Goal: Information Seeking & Learning: Compare options

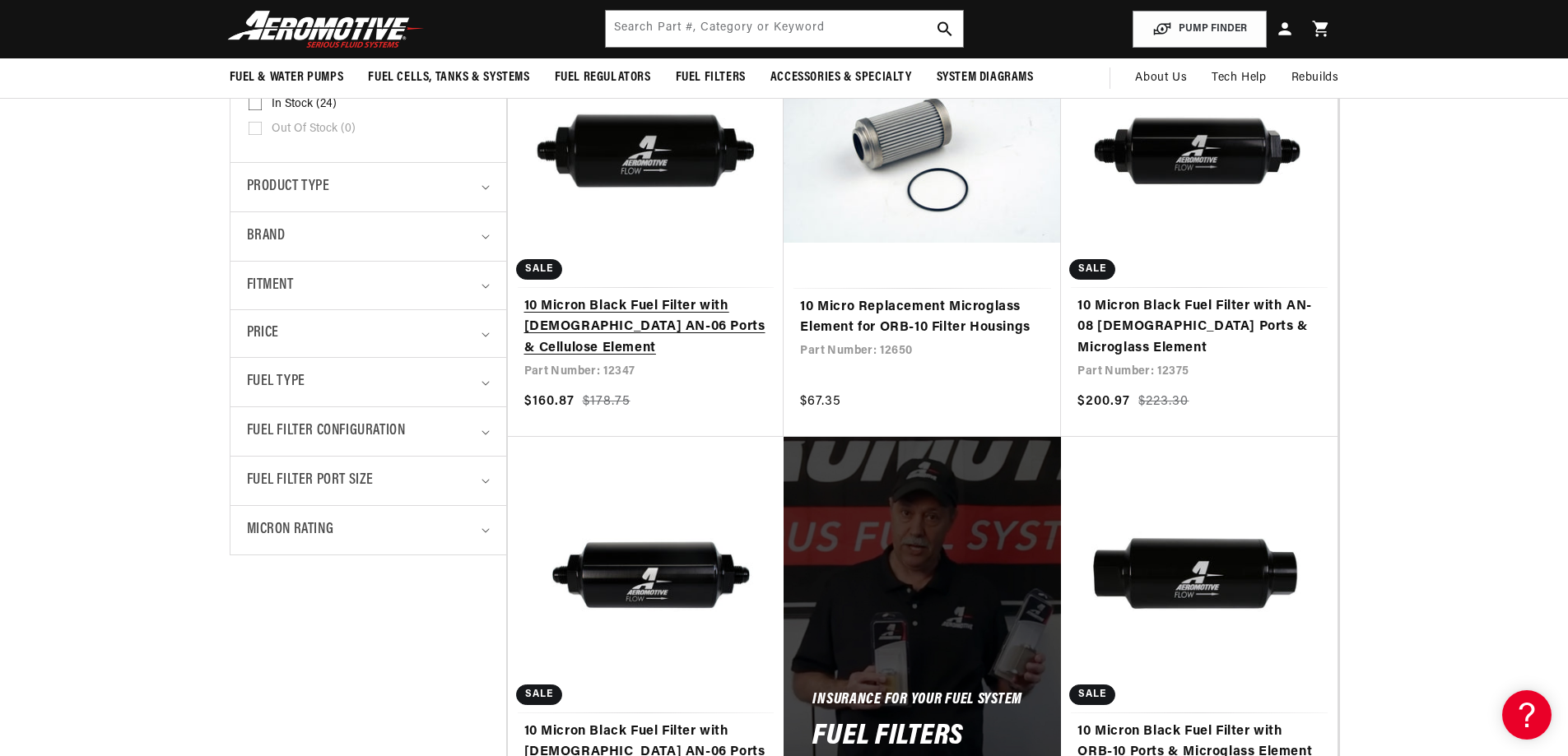
scroll to position [0, 1550]
click at [611, 316] on link "10 Micron Black Fuel Filter with [DEMOGRAPHIC_DATA] AN-06 Ports & Cellulose Ele…" at bounding box center [646, 327] width 244 height 63
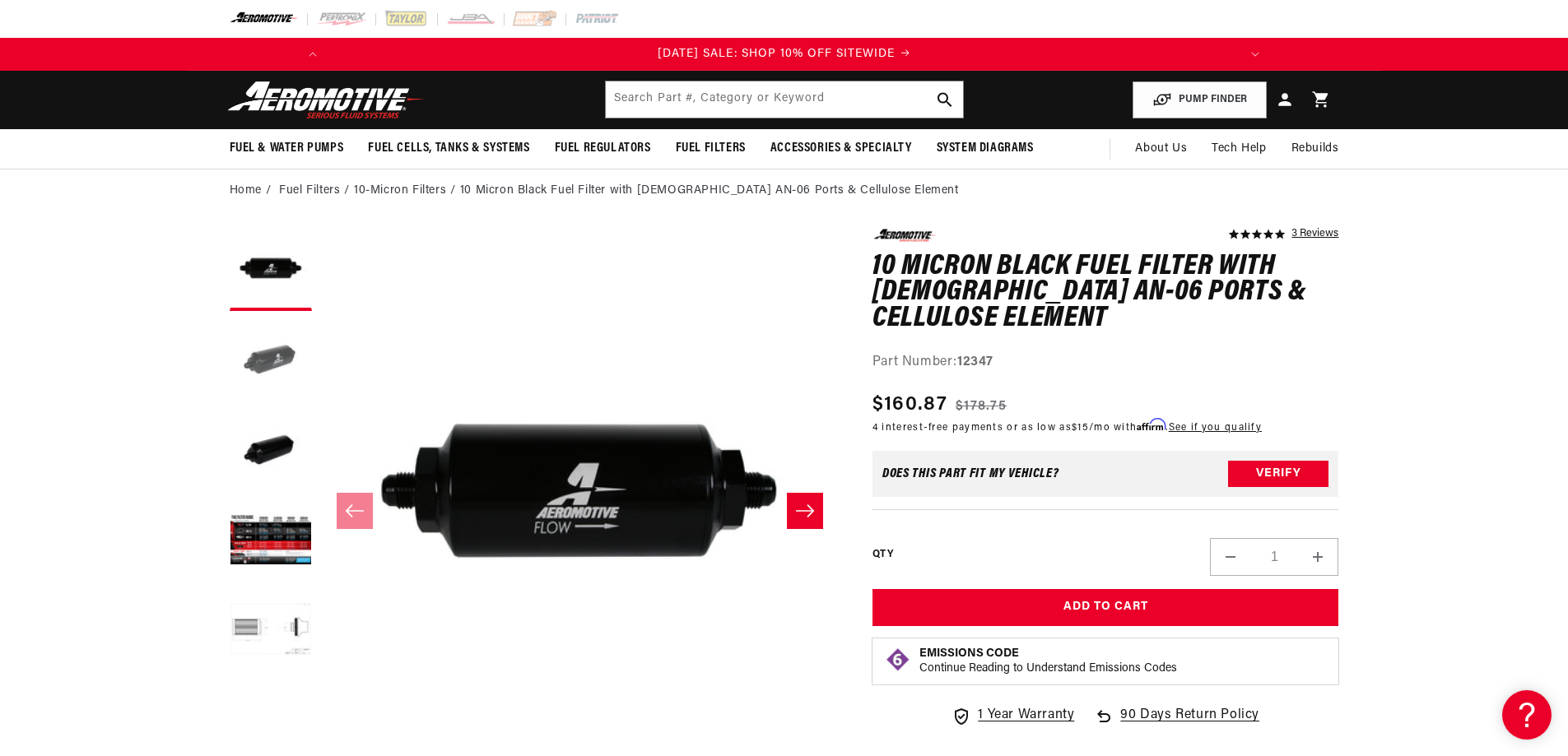
click at [288, 366] on button "Load image 2 in gallery view" at bounding box center [271, 360] width 83 height 83
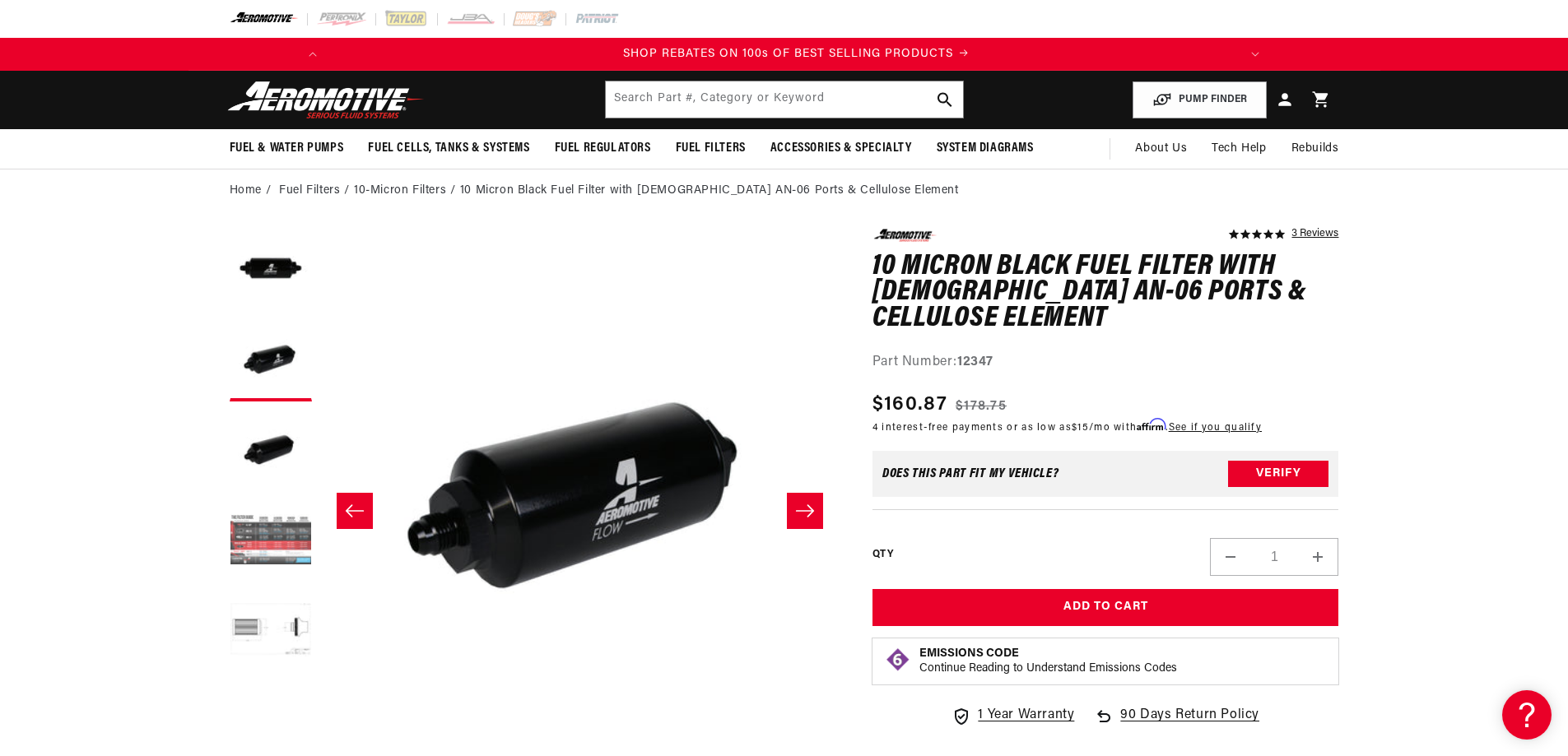
scroll to position [0, 933]
click at [266, 530] on button "Load image 4 in gallery view" at bounding box center [271, 541] width 83 height 83
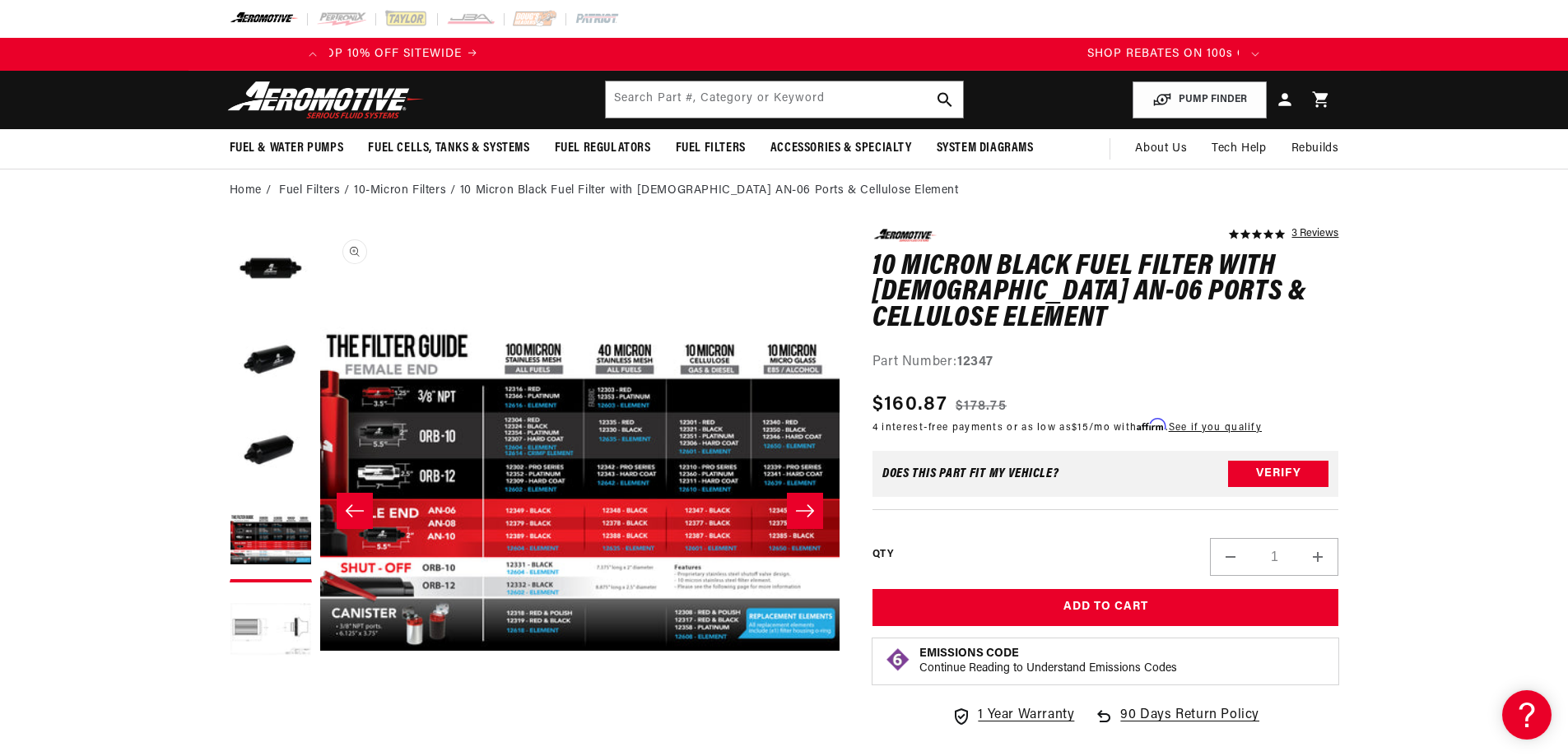
scroll to position [0, 0]
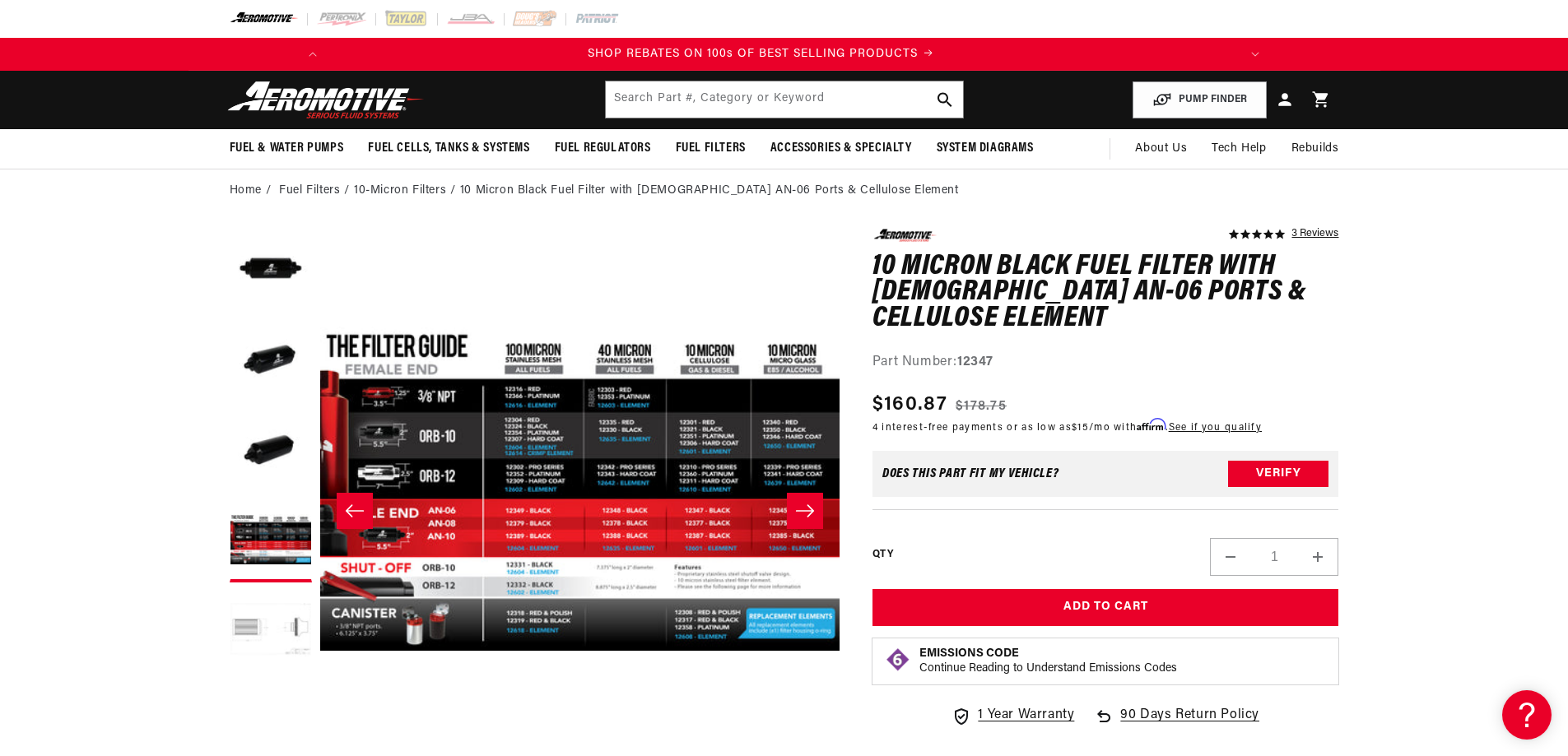
click at [288, 626] on button "Load image 5 in gallery view" at bounding box center [271, 632] width 83 height 83
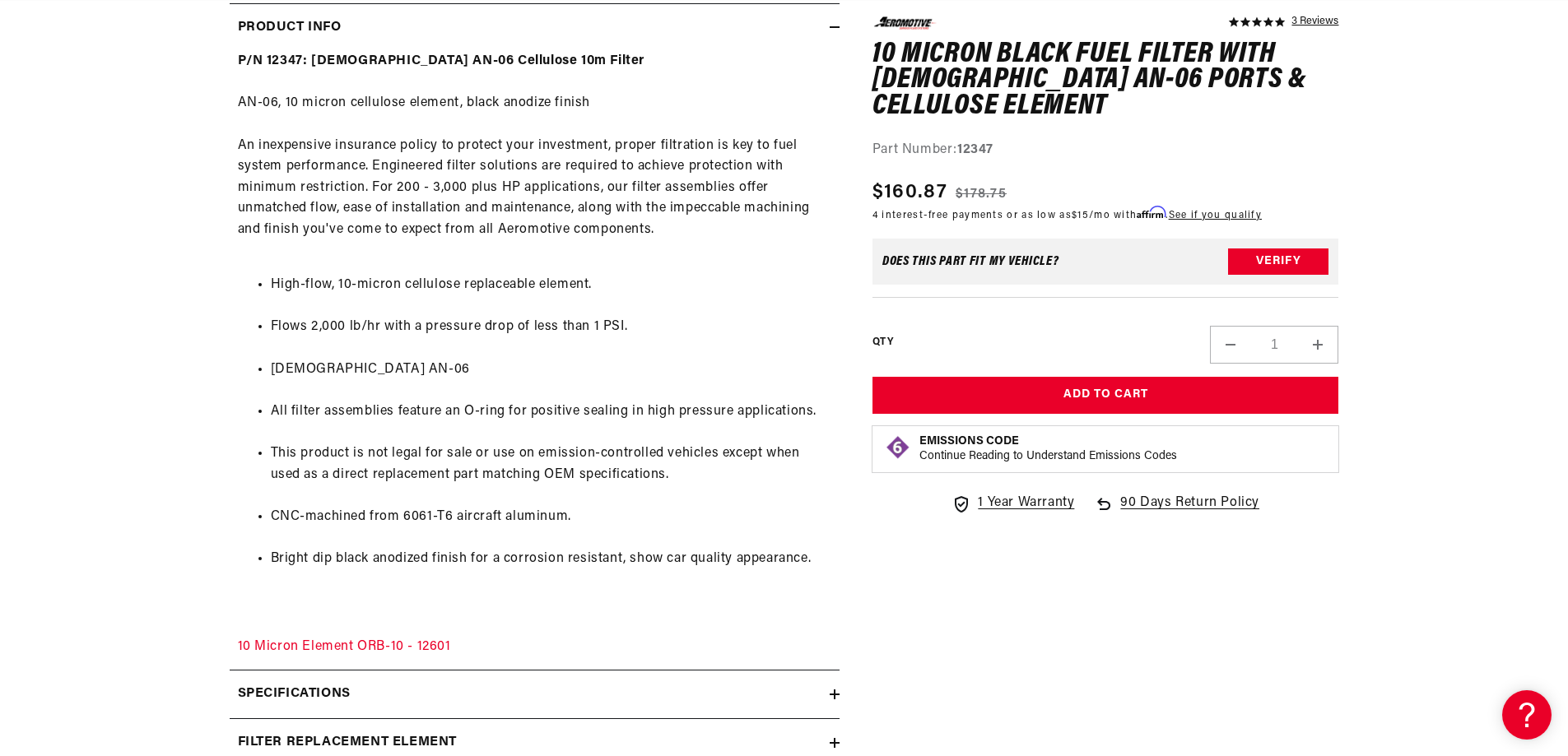
scroll to position [0, 933]
click at [306, 638] on div "P/N 12347: Male AN-06 Cellulose 10m Filter AN-06, 10 micron cellulose element, …" at bounding box center [534, 354] width 610 height 607
click at [302, 646] on link "10 Micron Element ORB-10 - 12601" at bounding box center [344, 647] width 213 height 13
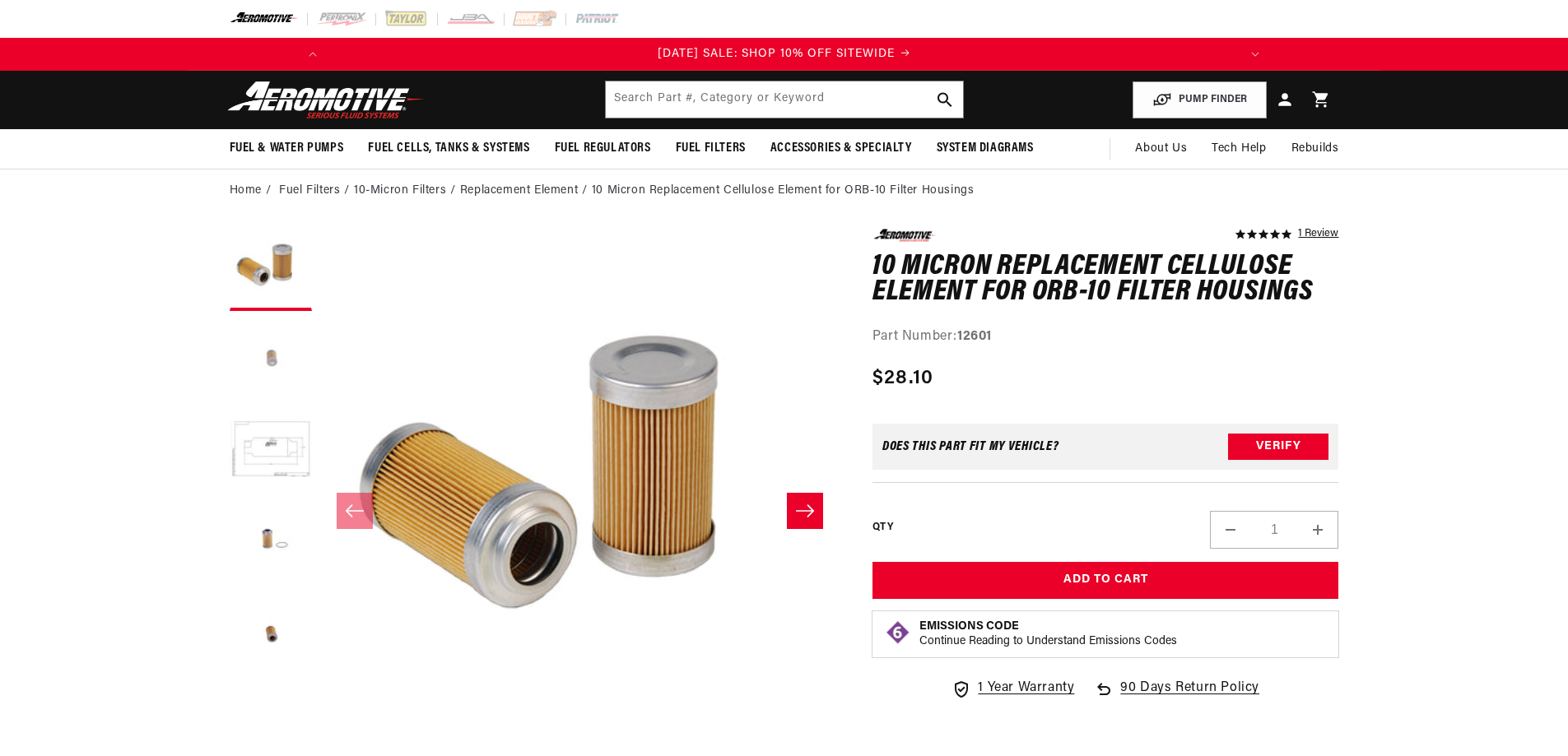
click at [284, 362] on button "Load image 2 in gallery view" at bounding box center [271, 360] width 83 height 83
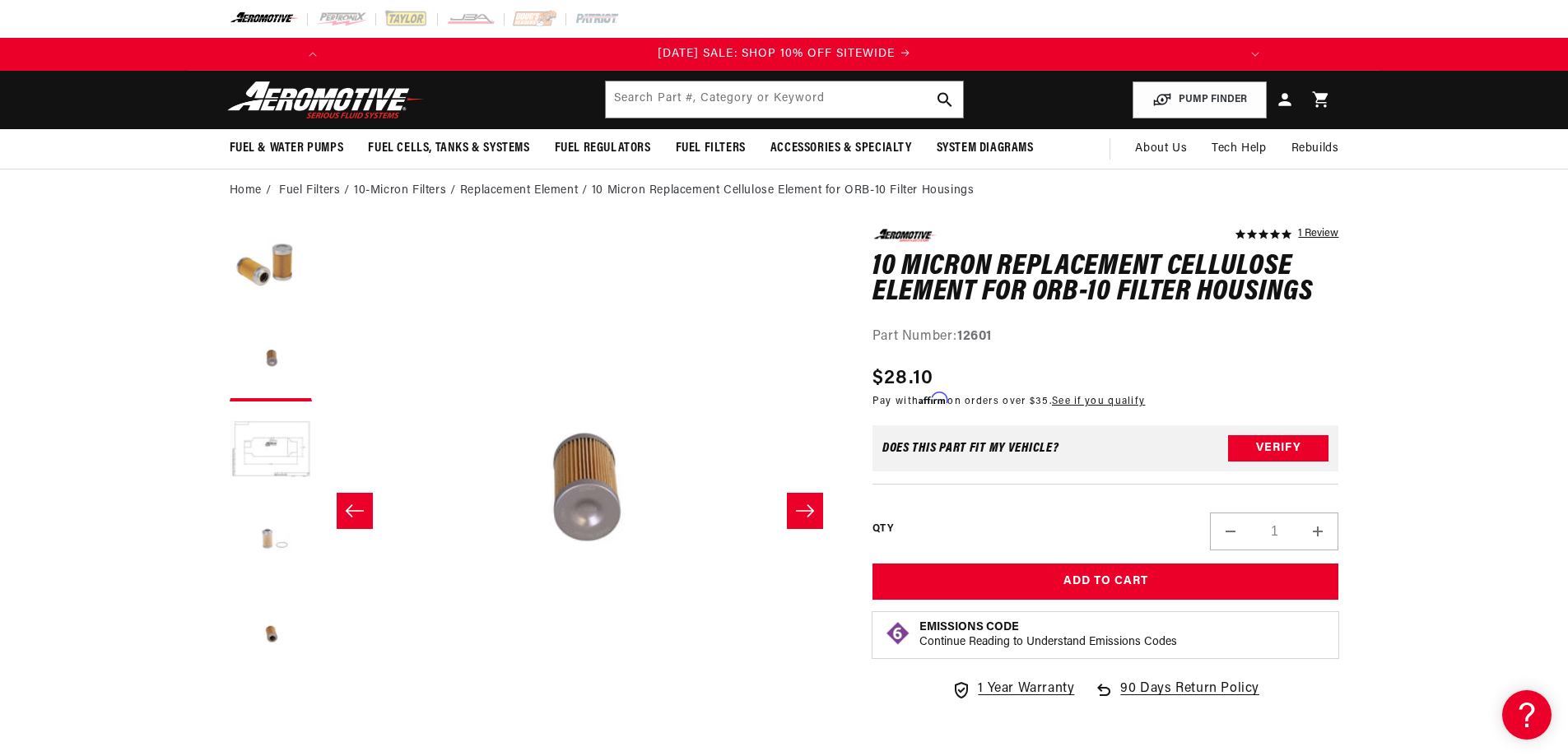
click at [270, 537] on button "Load image 4 in gallery view" at bounding box center [271, 541] width 83 height 83
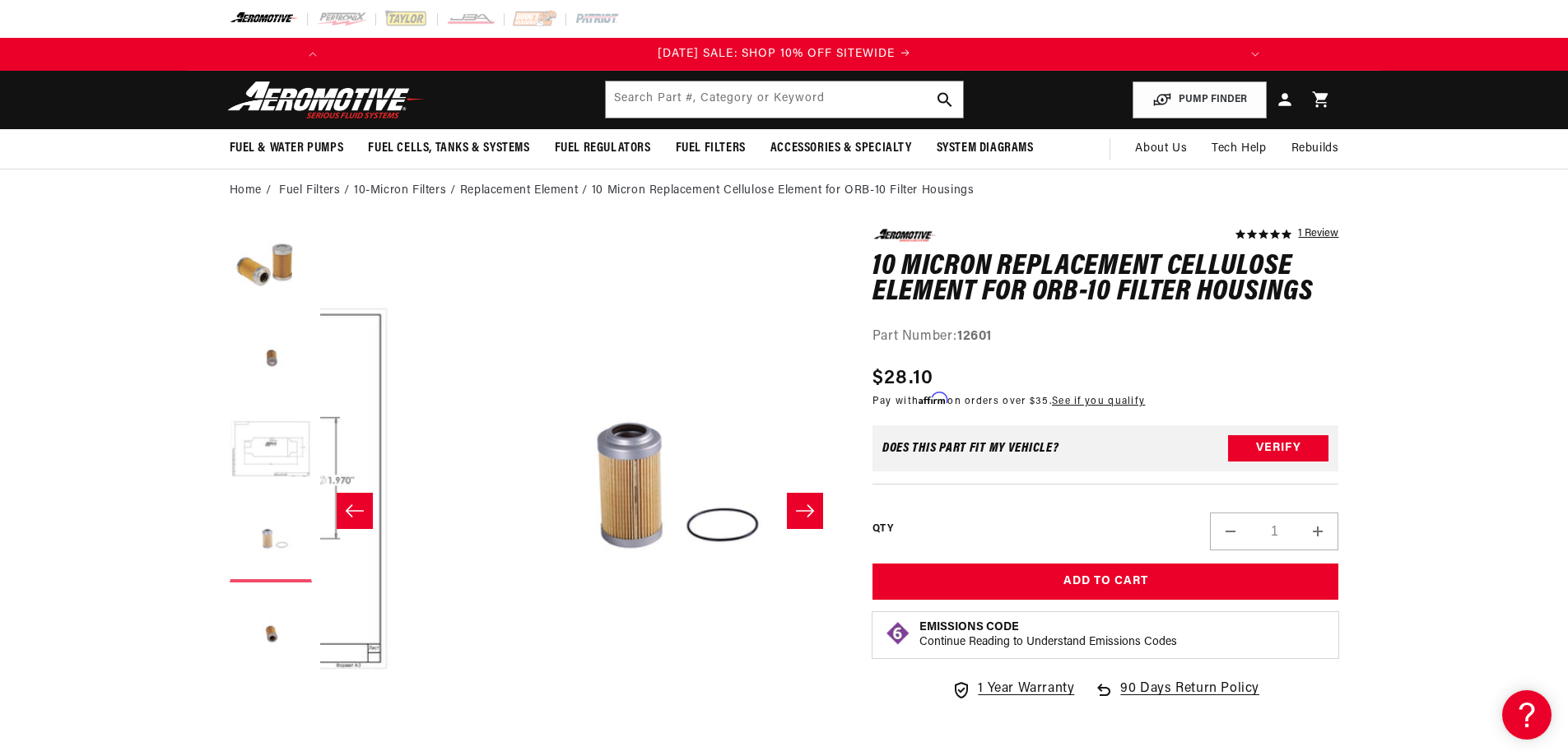
scroll to position [0, 1560]
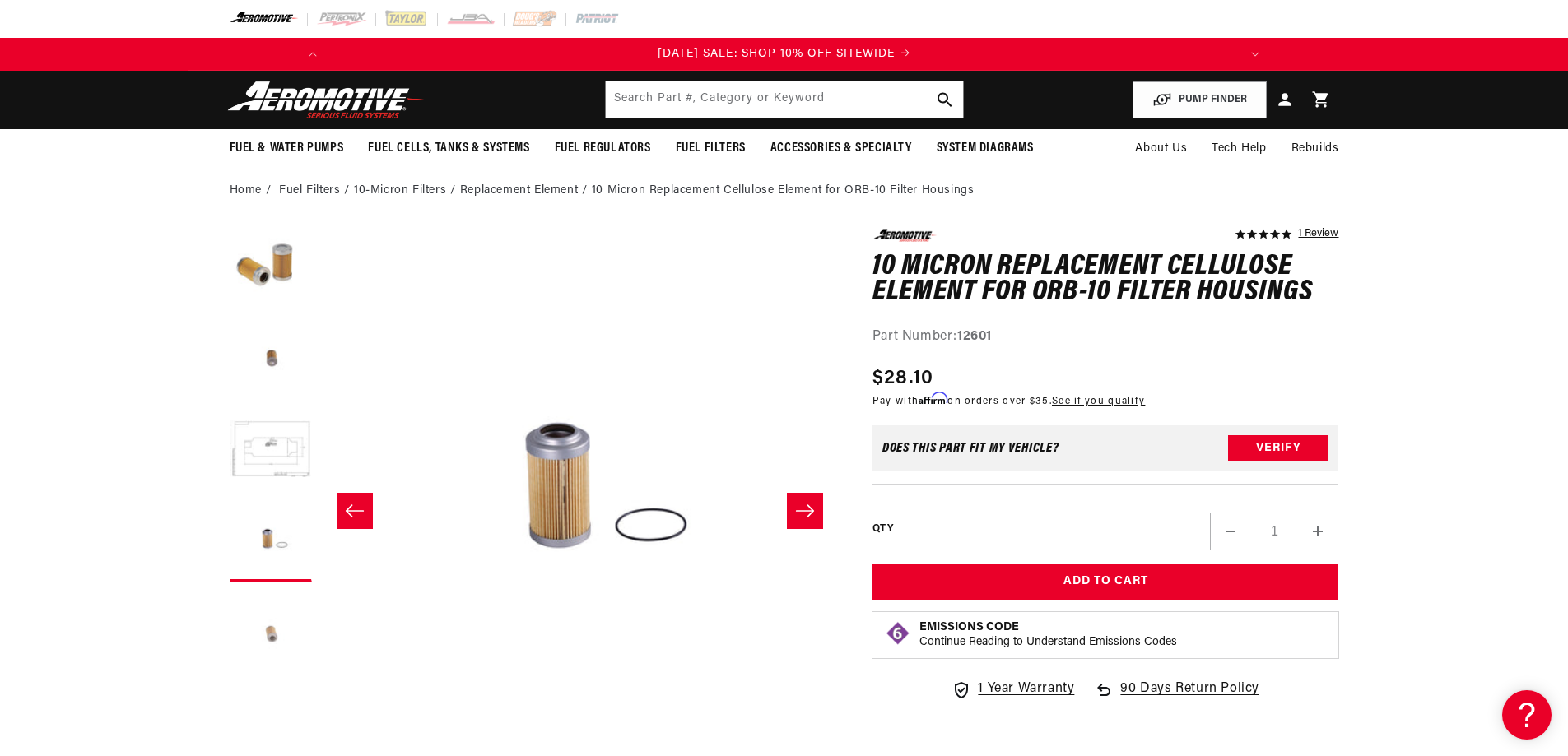
click at [268, 632] on button "Load image 5 in gallery view" at bounding box center [271, 632] width 83 height 83
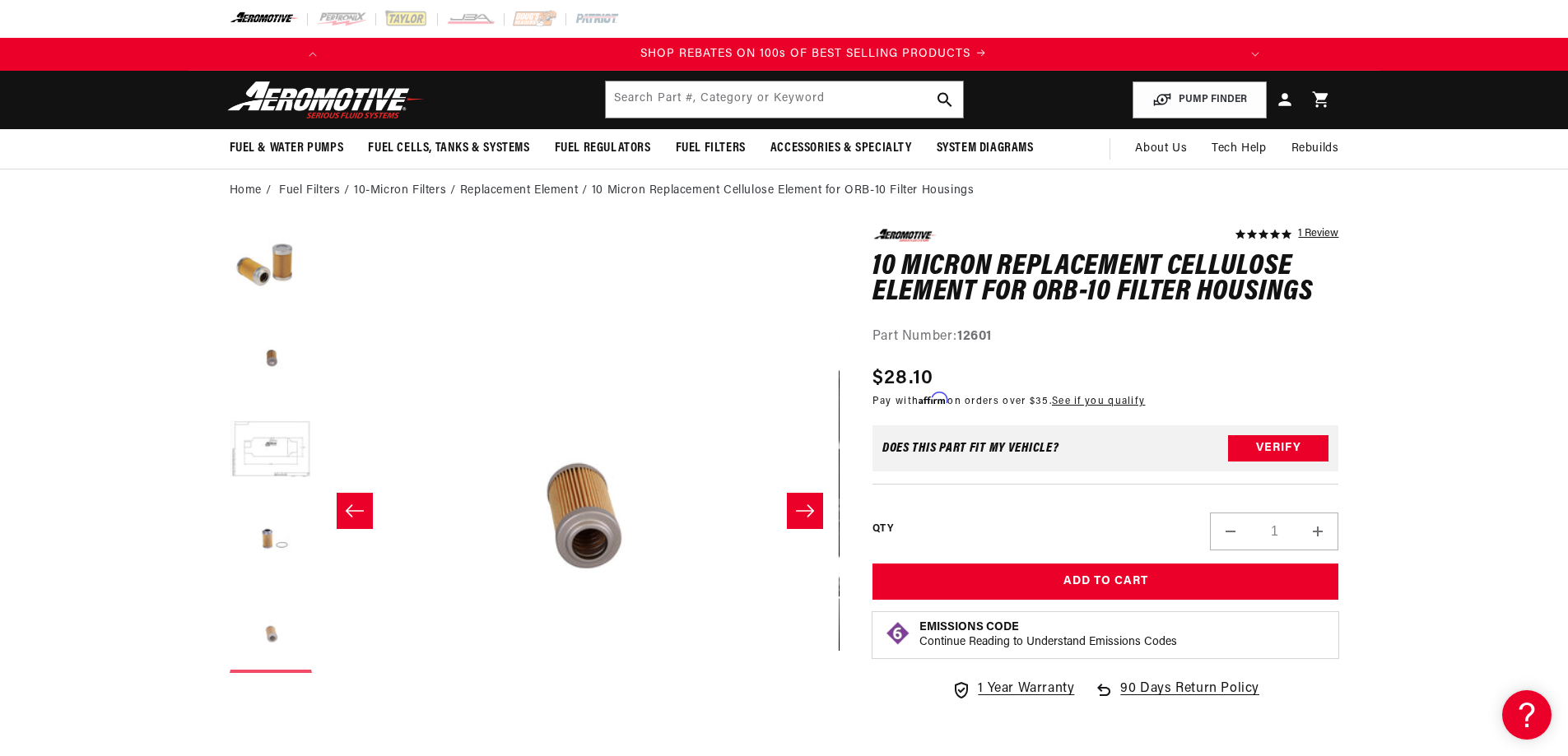
scroll to position [0, 933]
click at [268, 276] on button "Load image 1 in gallery view" at bounding box center [271, 270] width 83 height 83
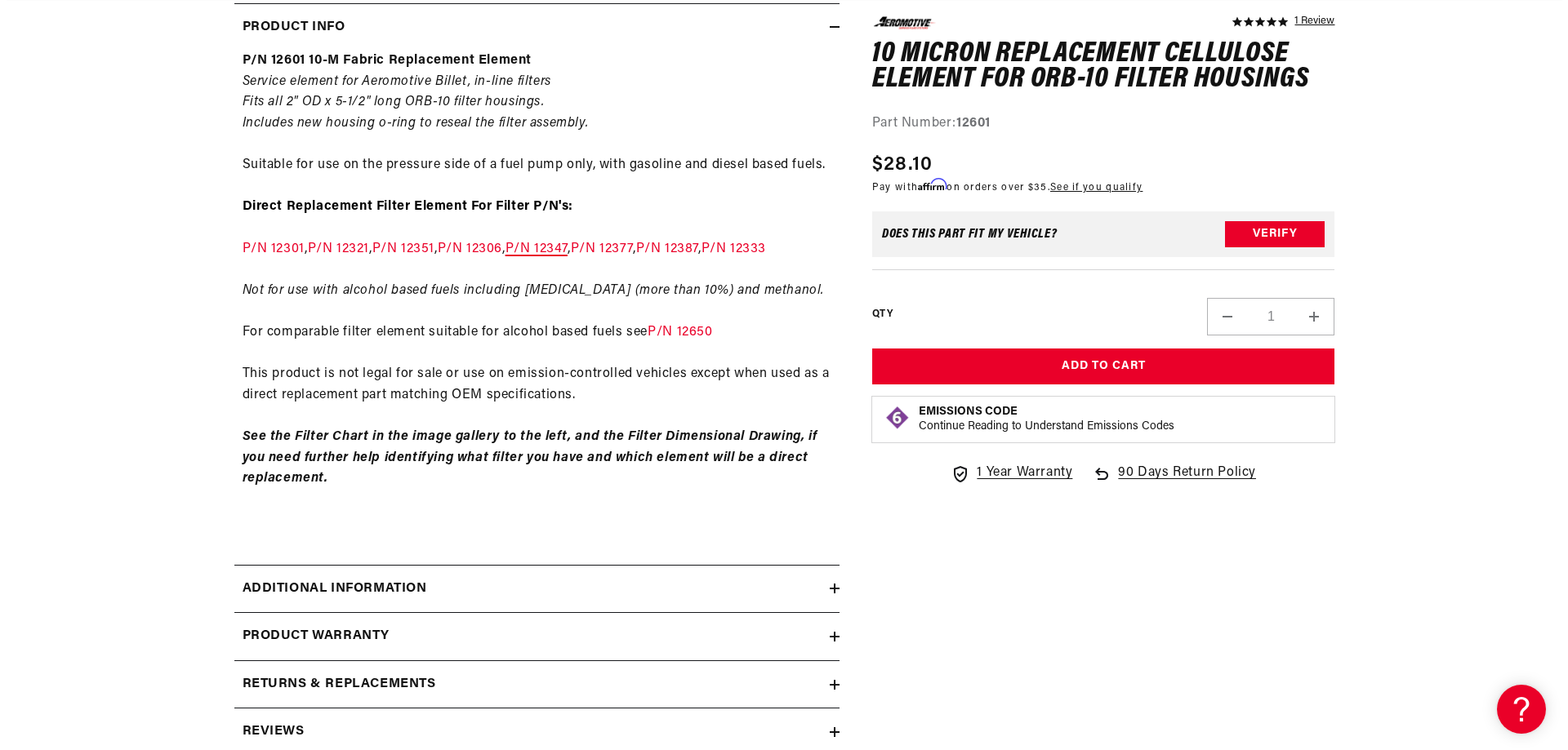
scroll to position [0, 0]
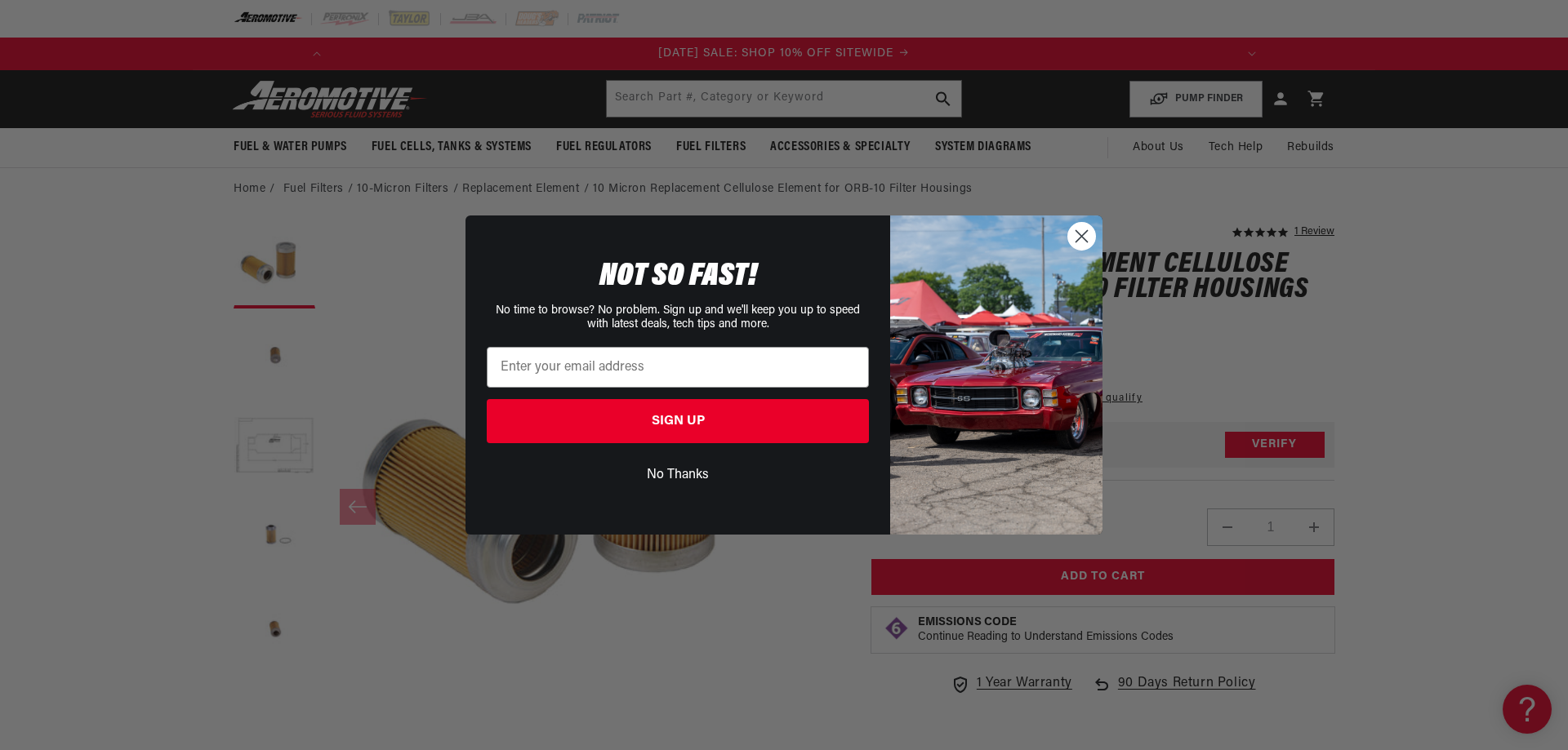
click at [1085, 234] on icon "Close dialog" at bounding box center [1081, 237] width 11 height 11
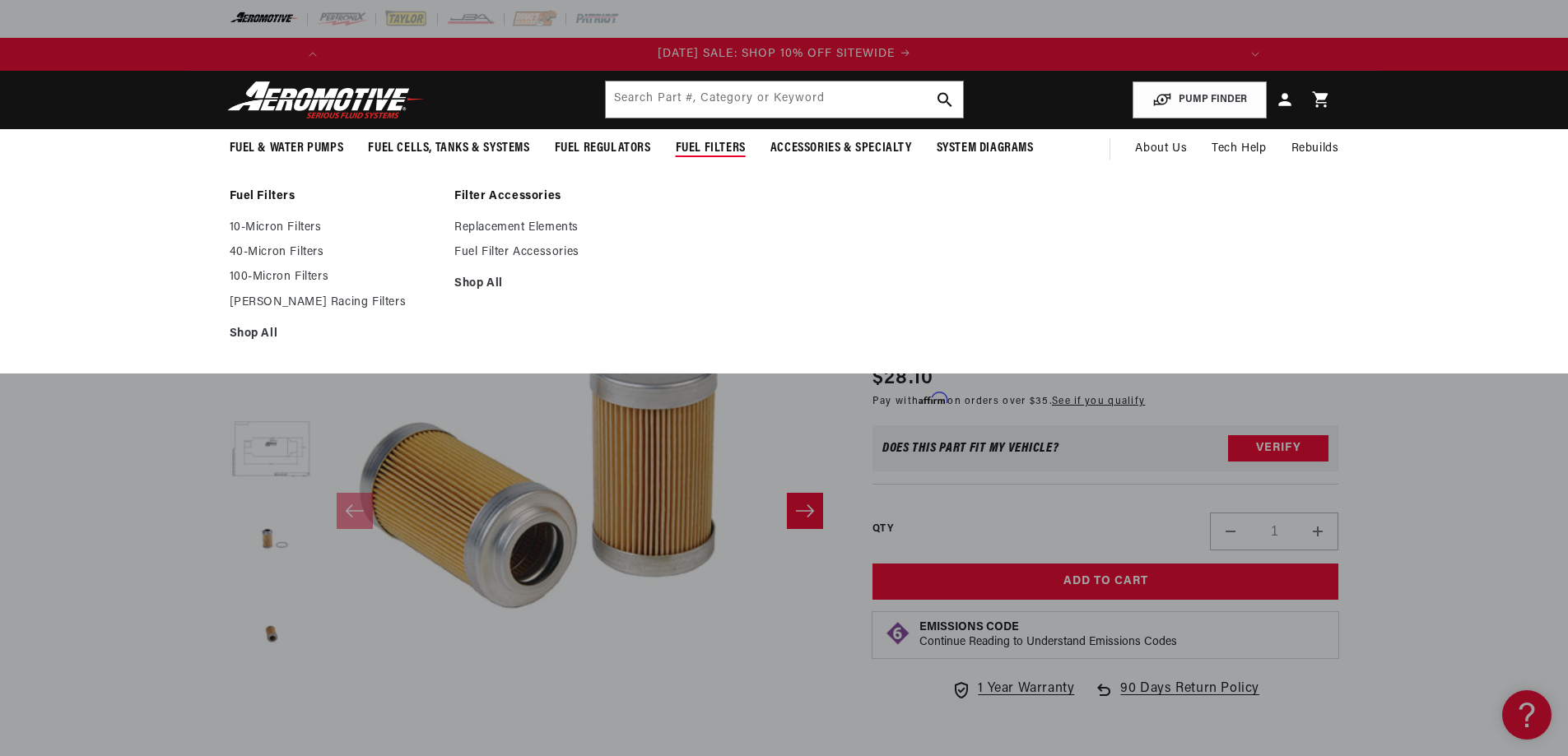
click at [719, 140] on span "Fuel Filters" at bounding box center [710, 148] width 70 height 18
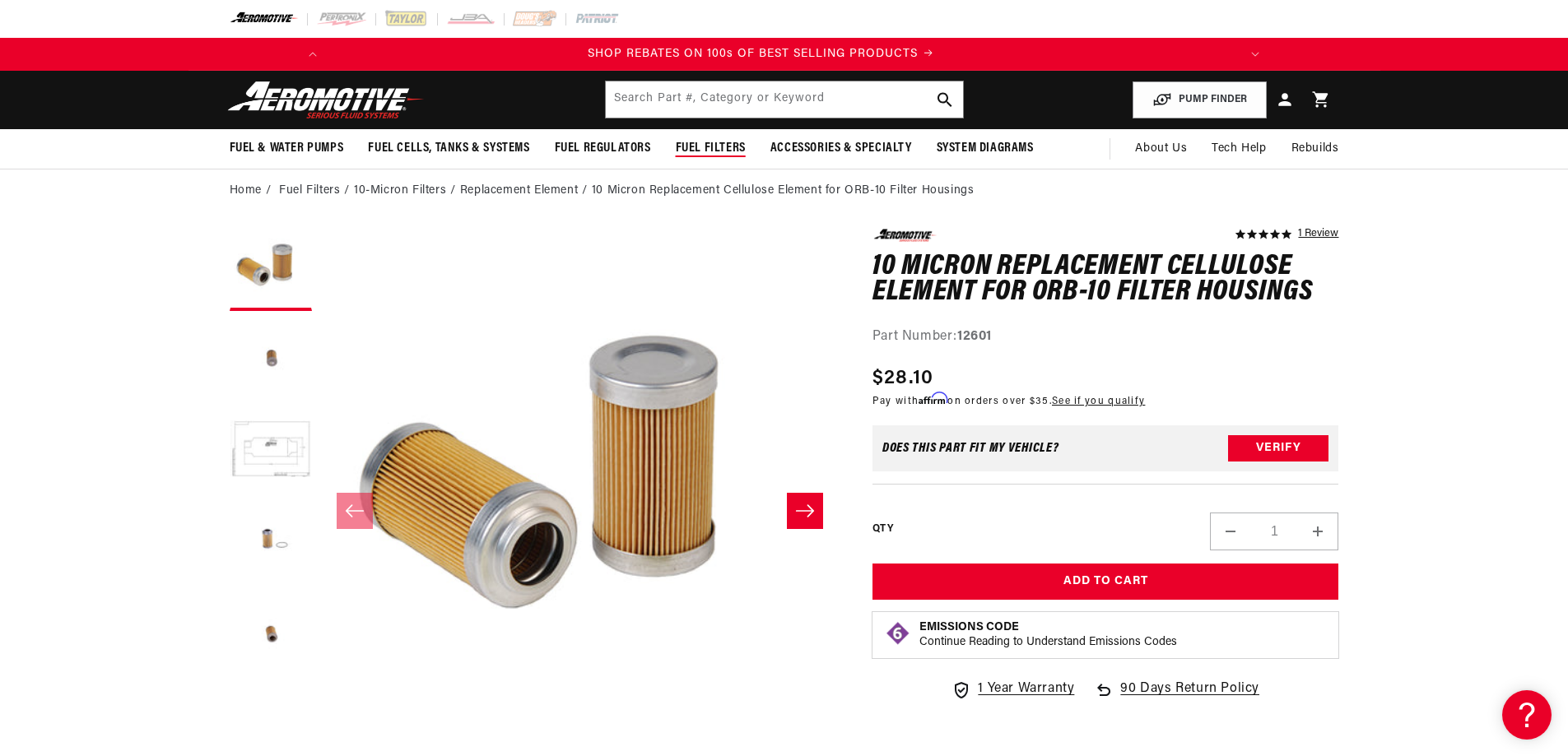
scroll to position [0, 933]
click at [719, 140] on span "Fuel Filters" at bounding box center [710, 148] width 70 height 18
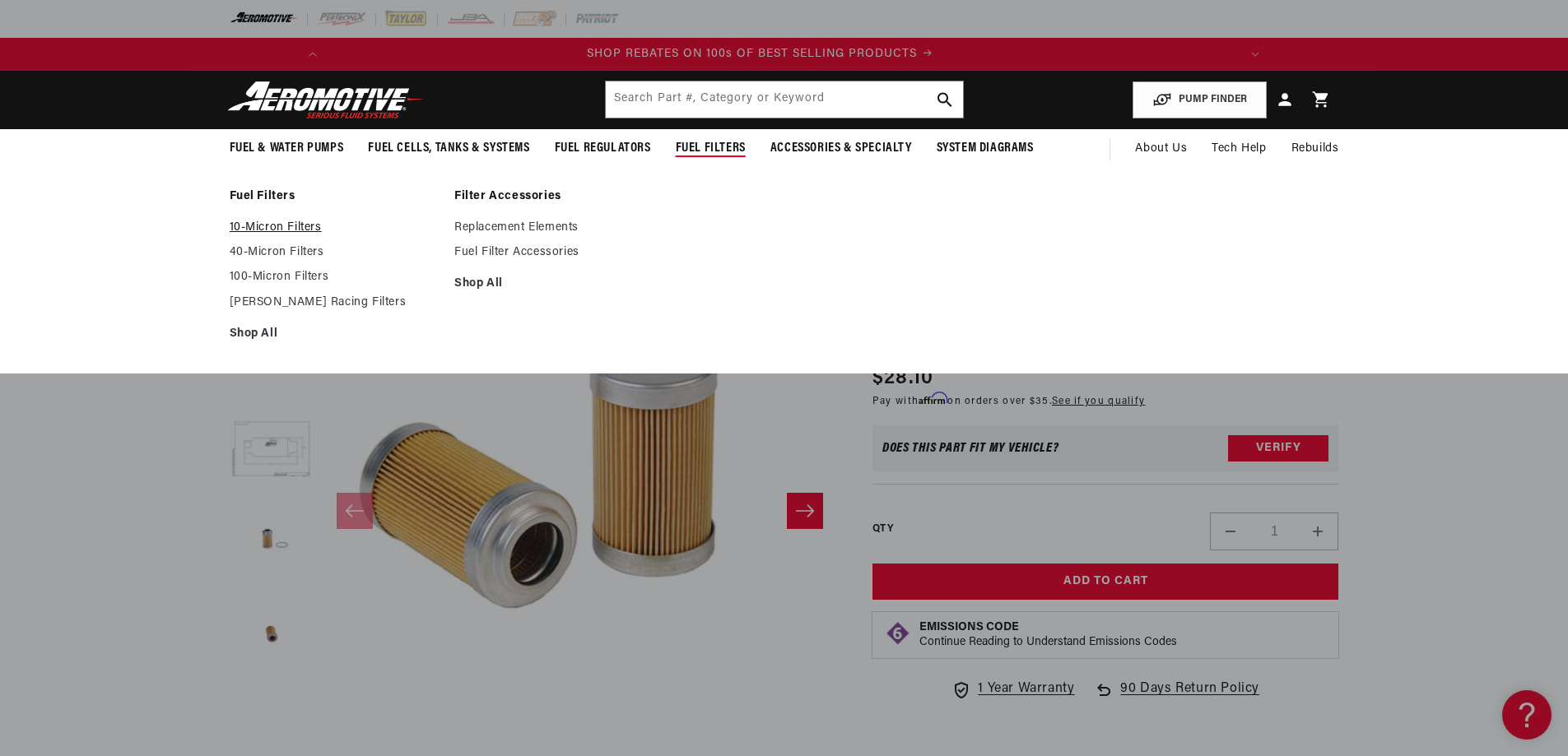
click at [263, 223] on link "10-Micron Filters" at bounding box center [334, 228] width 209 height 15
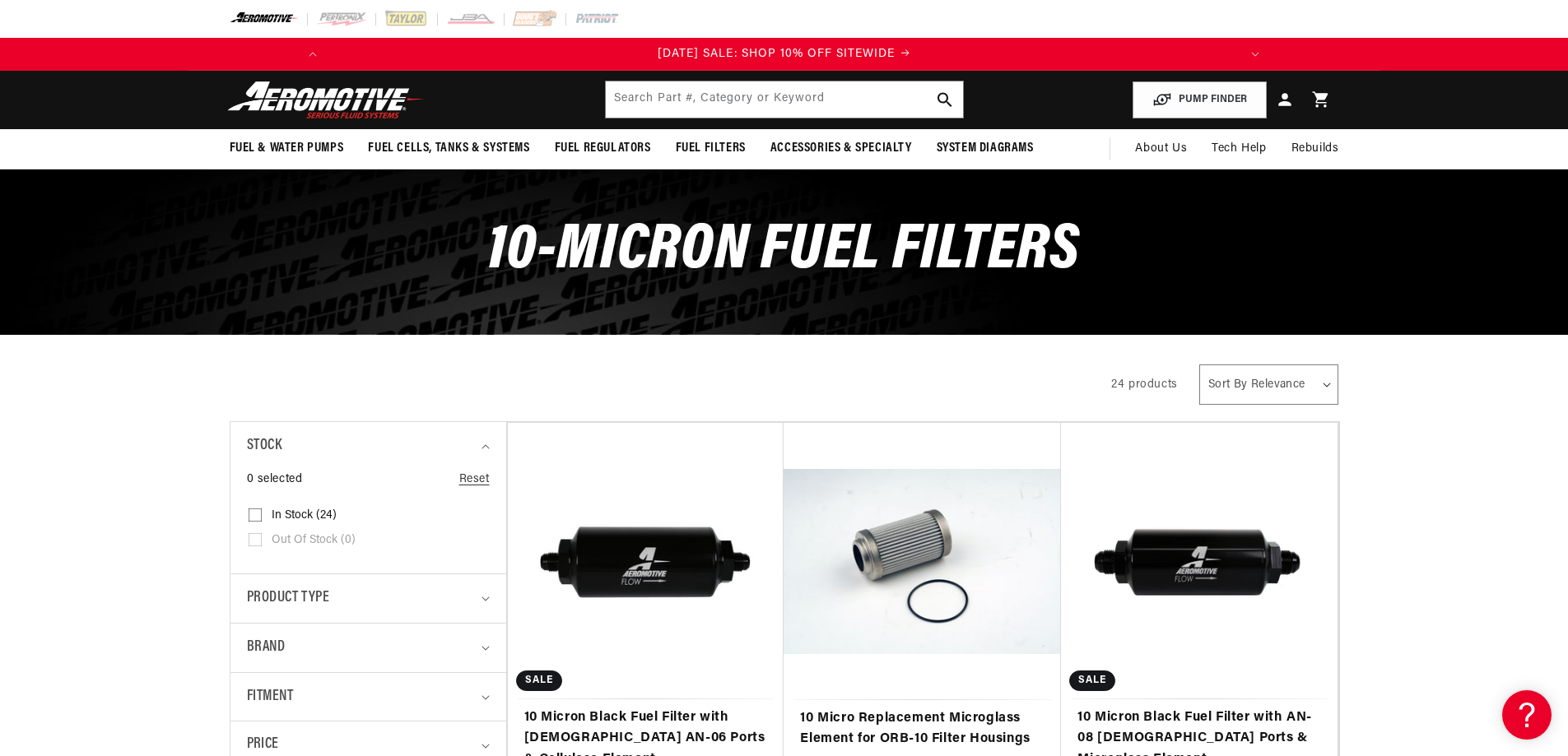
scroll to position [412, 0]
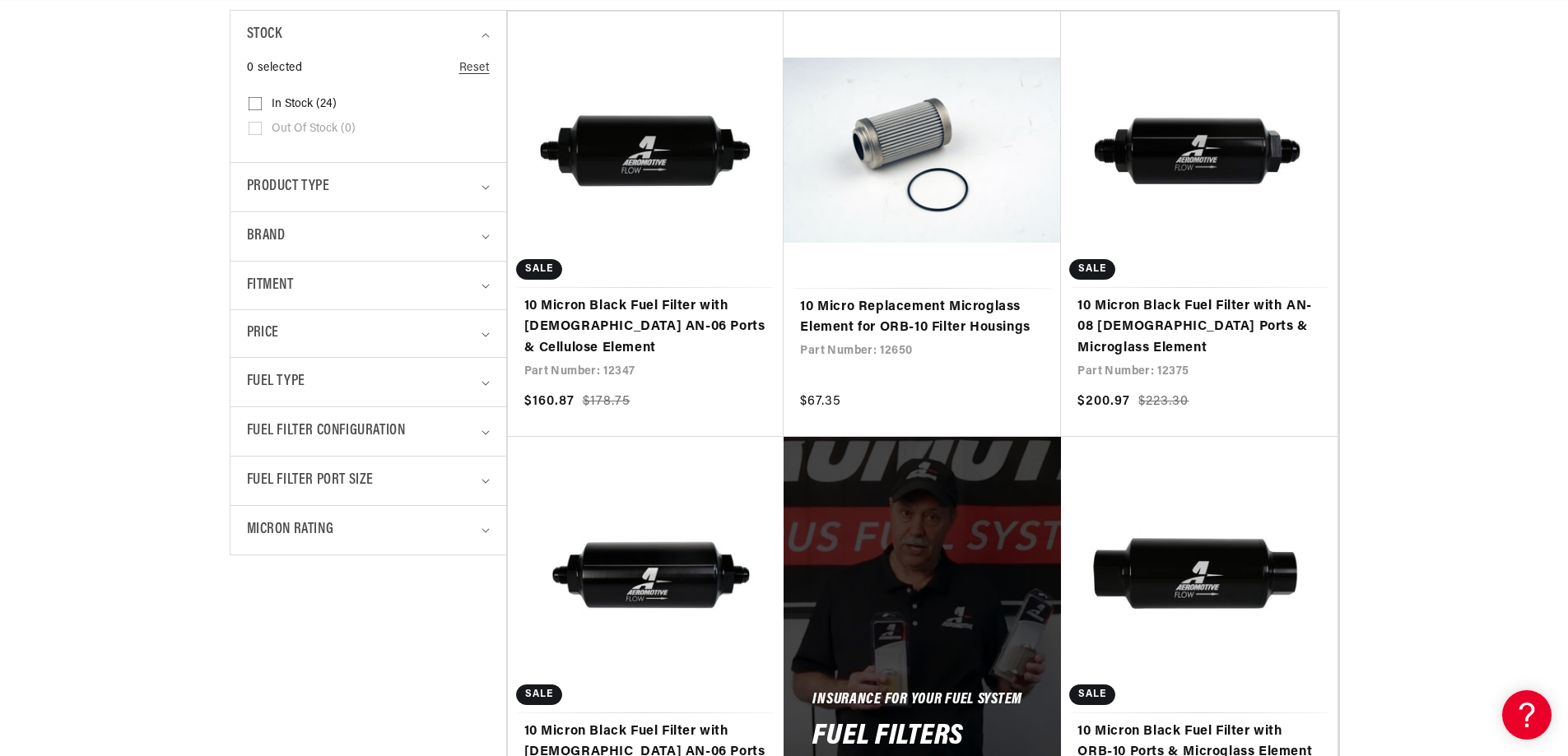
click at [491, 386] on details "Fuel Type 0 selected Reset Fuel Type Alcohol (7) Alcohol (7 products) Diesel (1…" at bounding box center [367, 381] width 276 height 49
click at [479, 376] on summary "Fuel Type" at bounding box center [368, 382] width 243 height 48
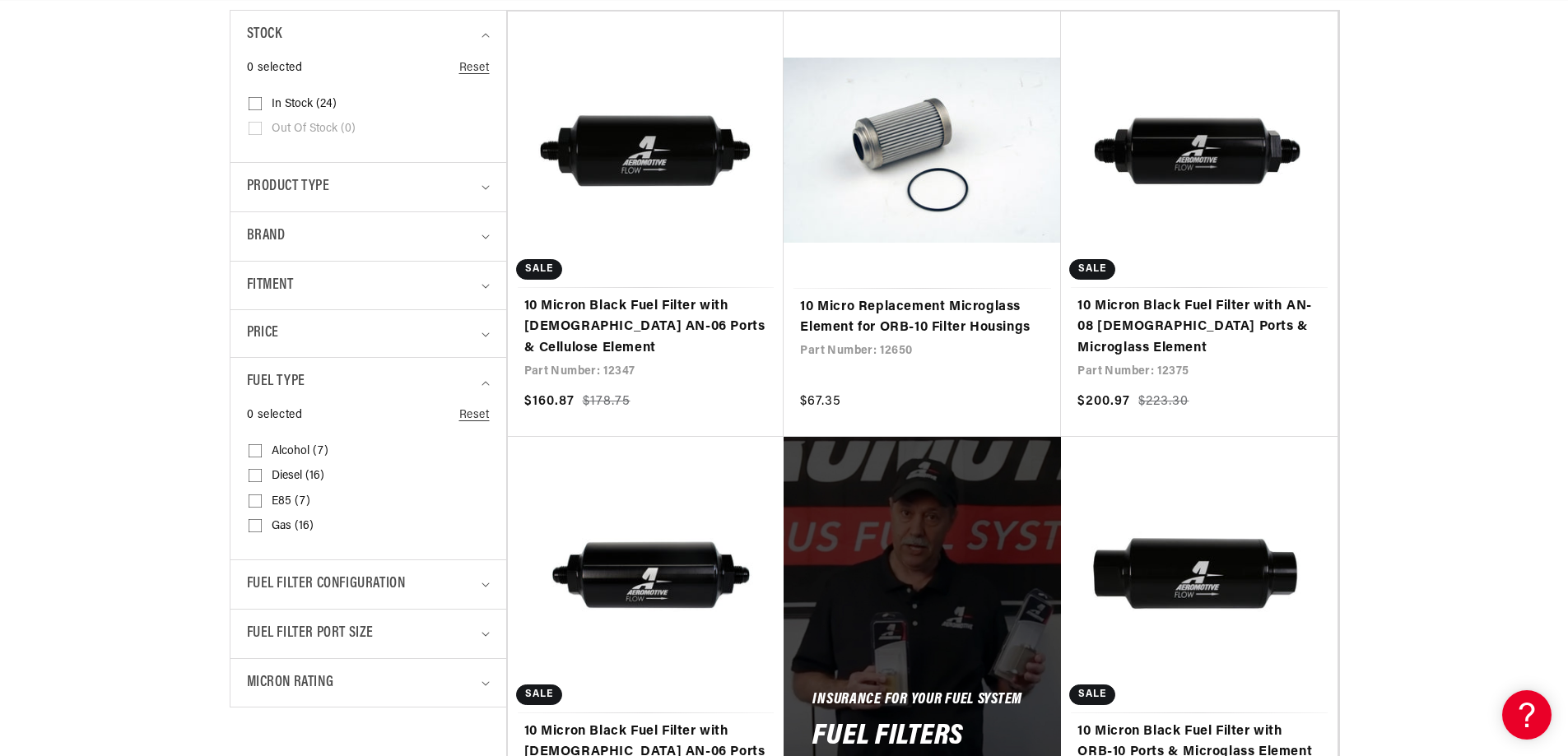
scroll to position [0, 933]
click at [255, 500] on input "E85 (7) E85 (7 products)" at bounding box center [255, 505] width 13 height 13
checkbox input "true"
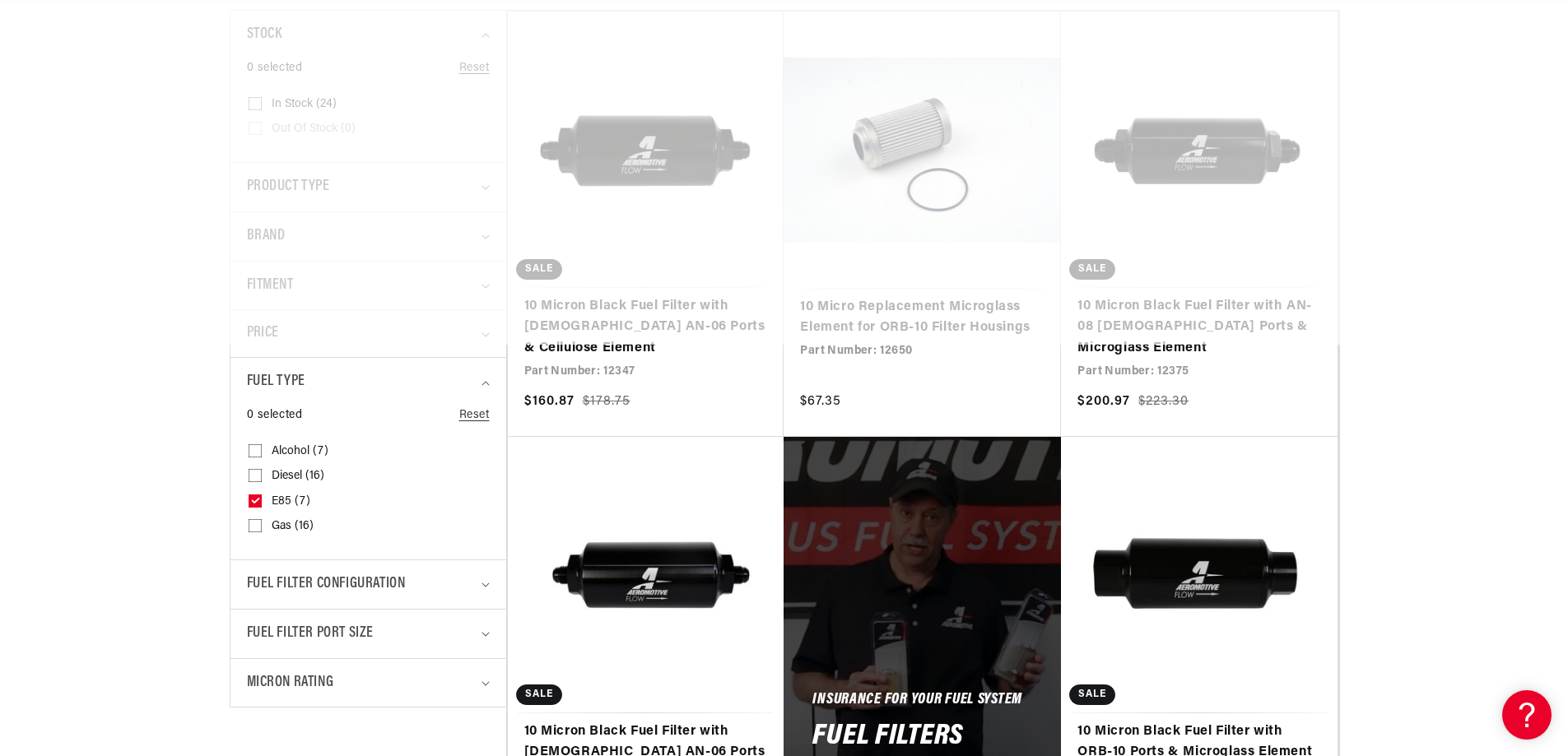
click at [263, 526] on label "Gas (16) Gas (16 products)" at bounding box center [364, 527] width 230 height 25
click at [262, 526] on input "Gas (16) Gas (16 products)" at bounding box center [255, 529] width 13 height 13
checkbox input "true"
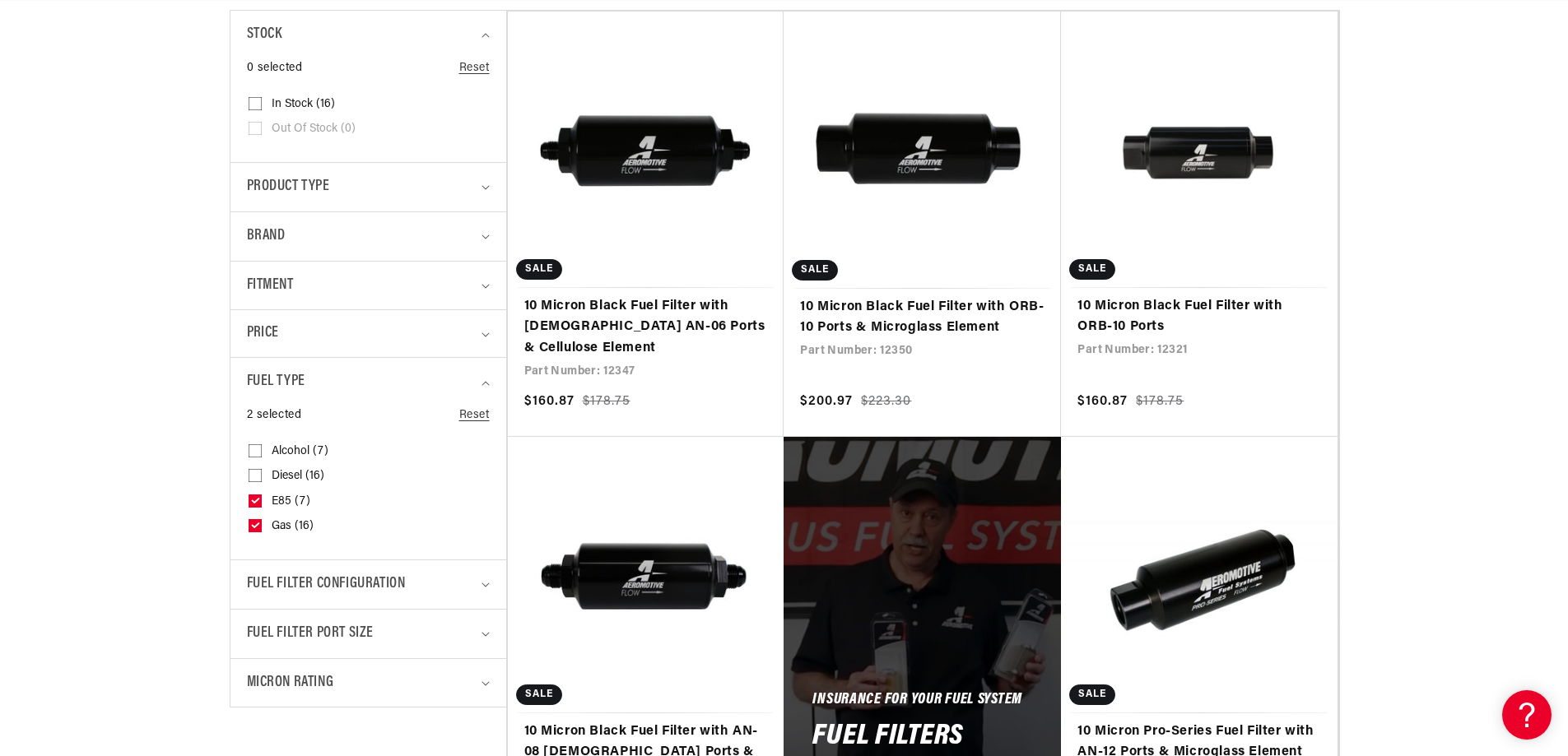
scroll to position [0, 1867]
drag, startPoint x: 590, startPoint y: 303, endPoint x: 565, endPoint y: 305, distance: 25.1
click at [565, 305] on link "10 Micron Black Fuel Filter with Male AN-06 Ports & Cellulose Element" at bounding box center [646, 327] width 244 height 63
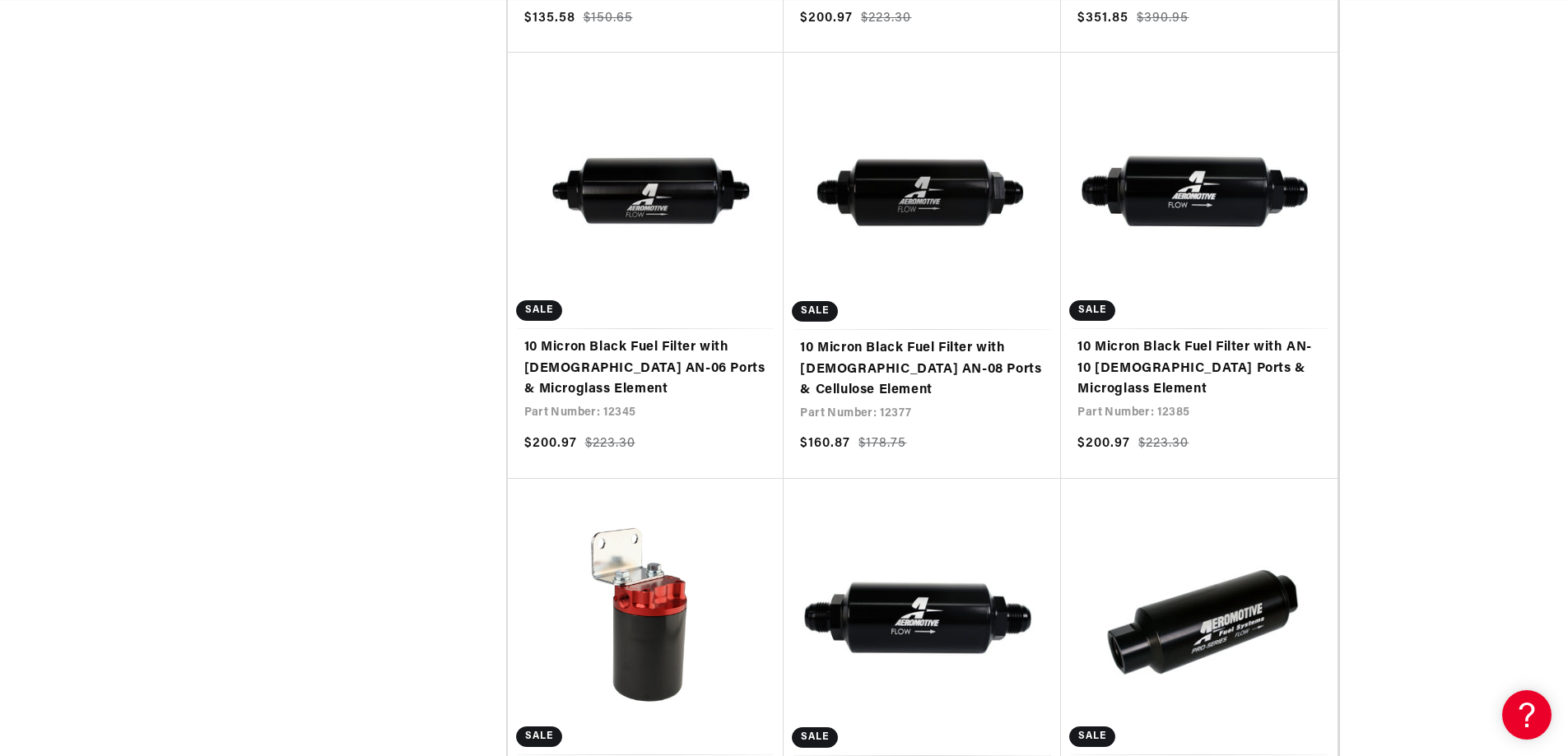
scroll to position [0, 0]
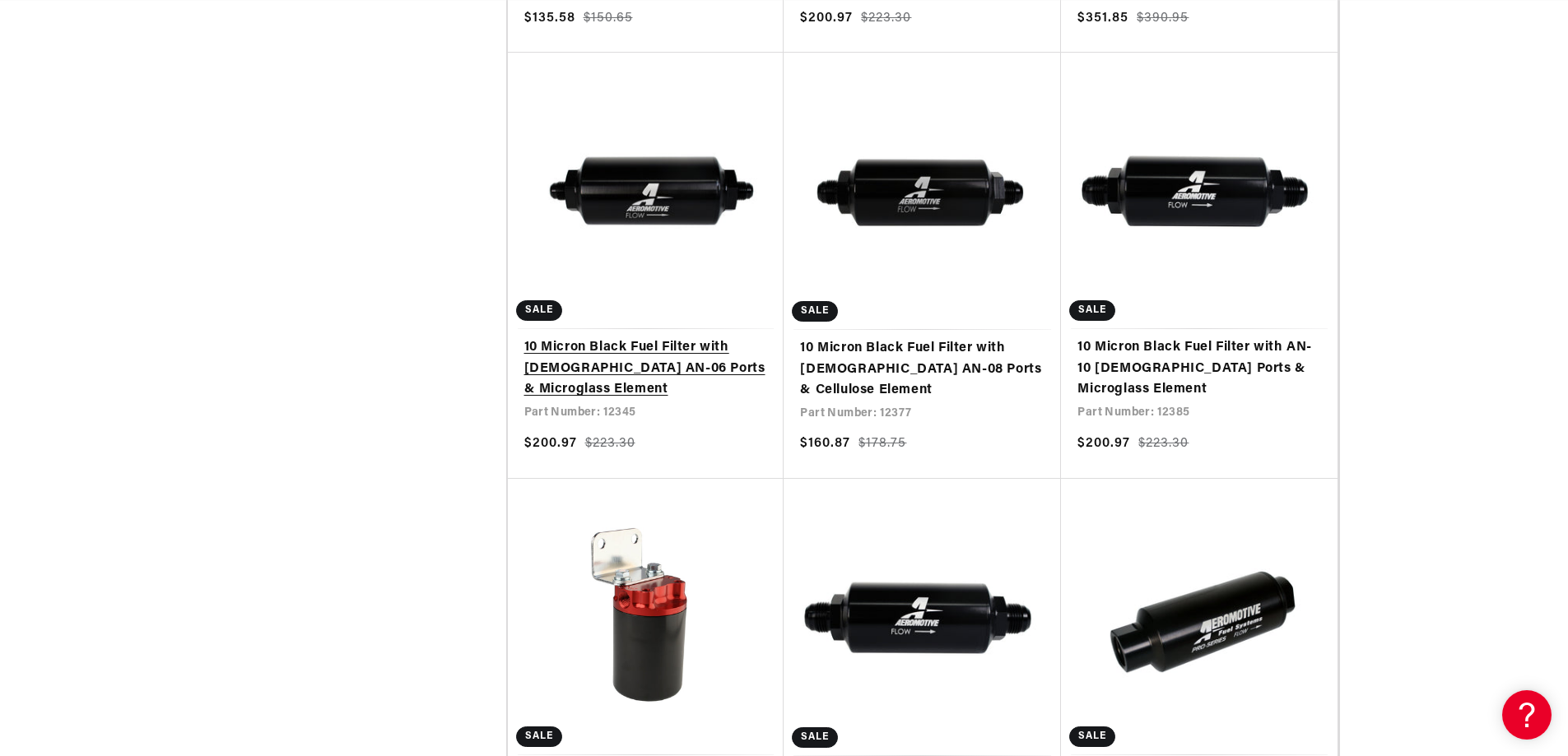
click at [590, 338] on link "10 Micron Black Fuel Filter with Male AN-06 Ports & Microglass Element" at bounding box center [646, 369] width 244 height 63
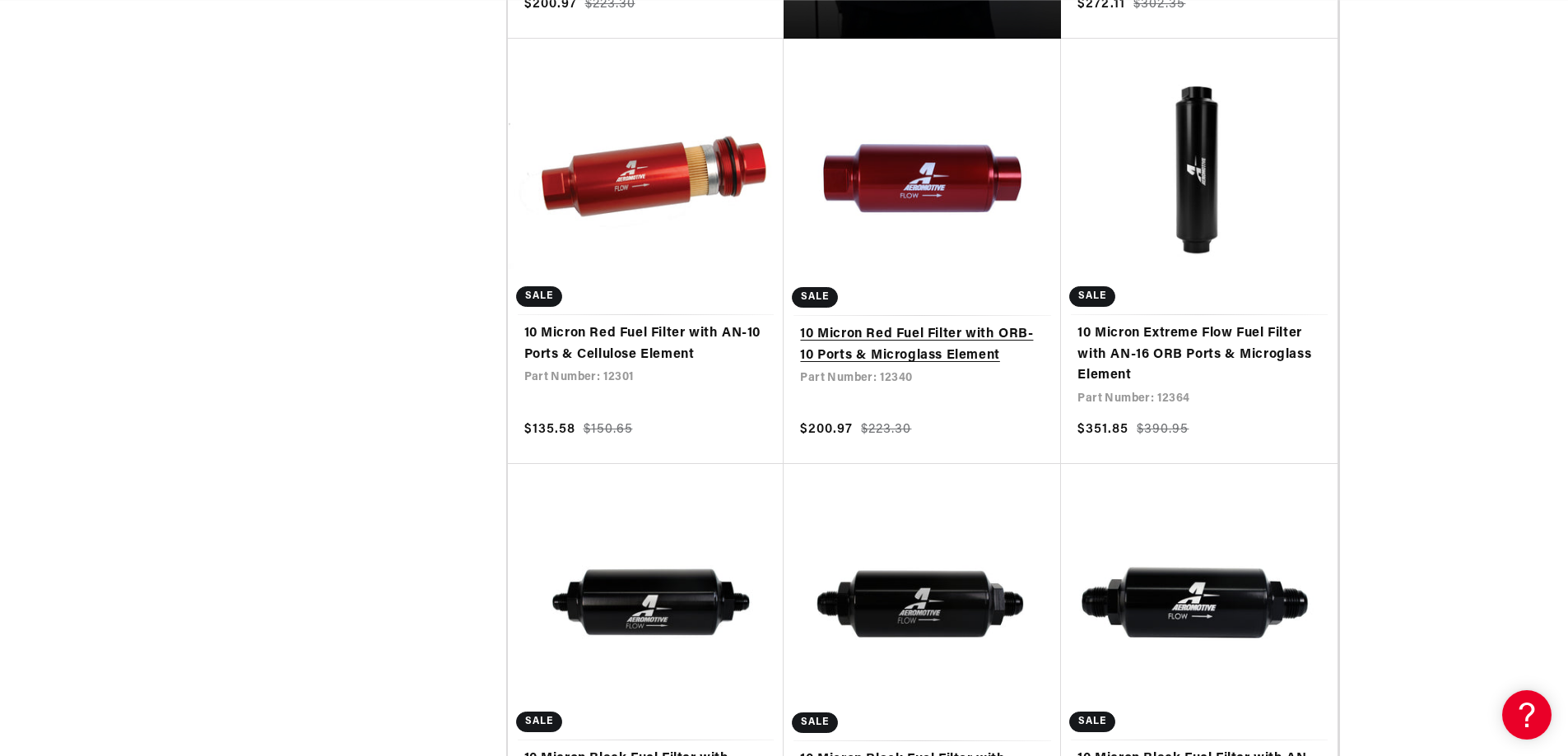
scroll to position [0, 1867]
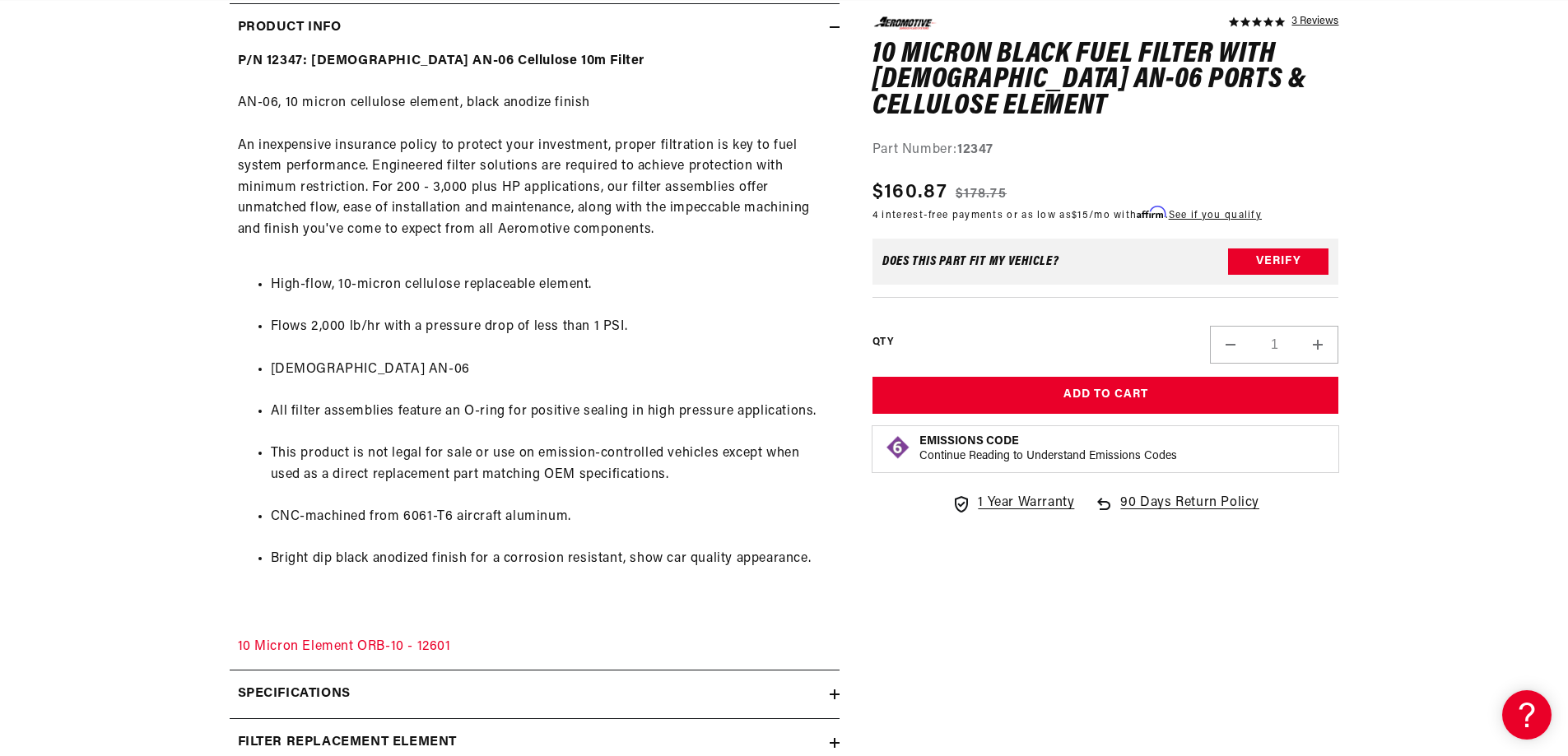
scroll to position [1235, 0]
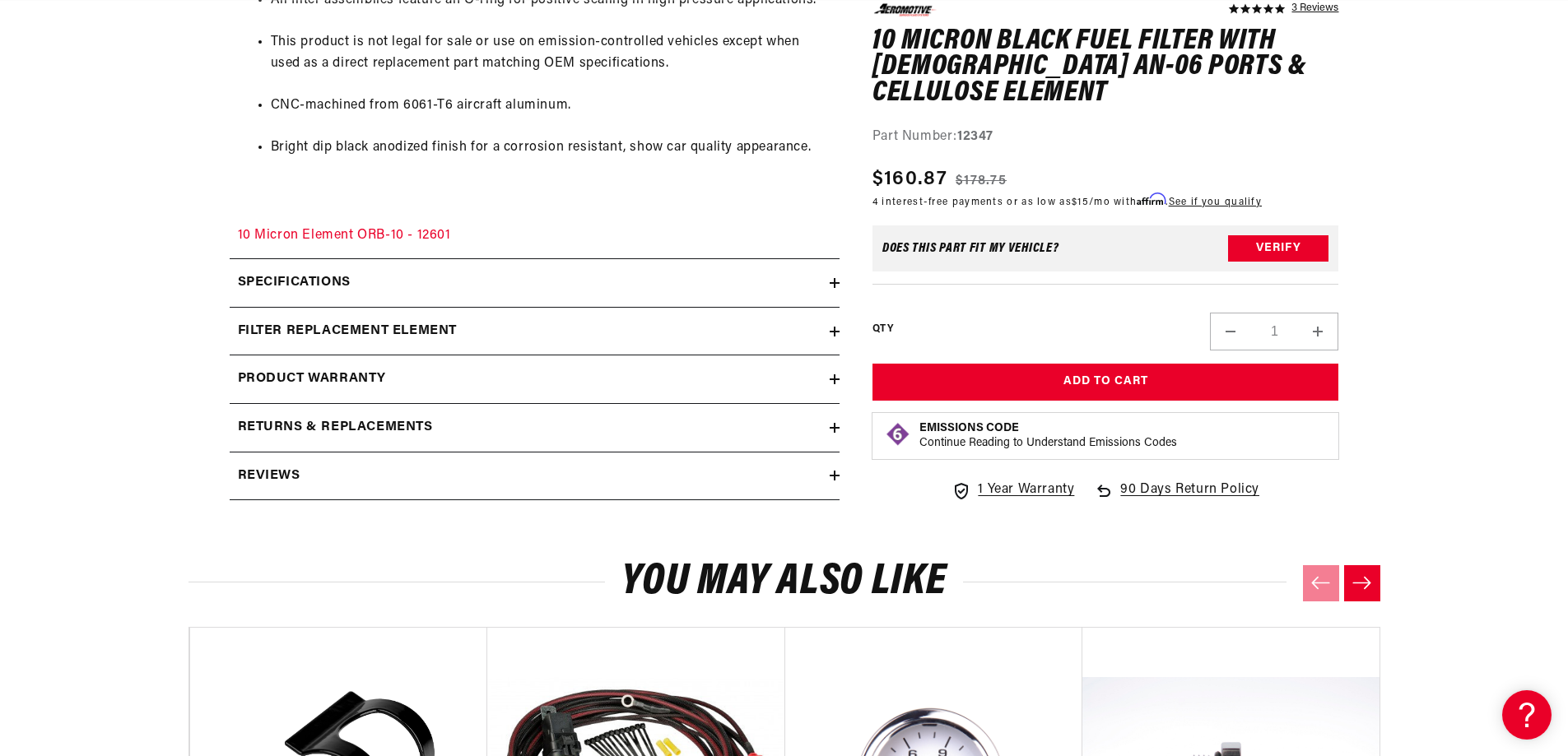
click at [332, 290] on h2 "Specifications" at bounding box center [294, 283] width 113 height 21
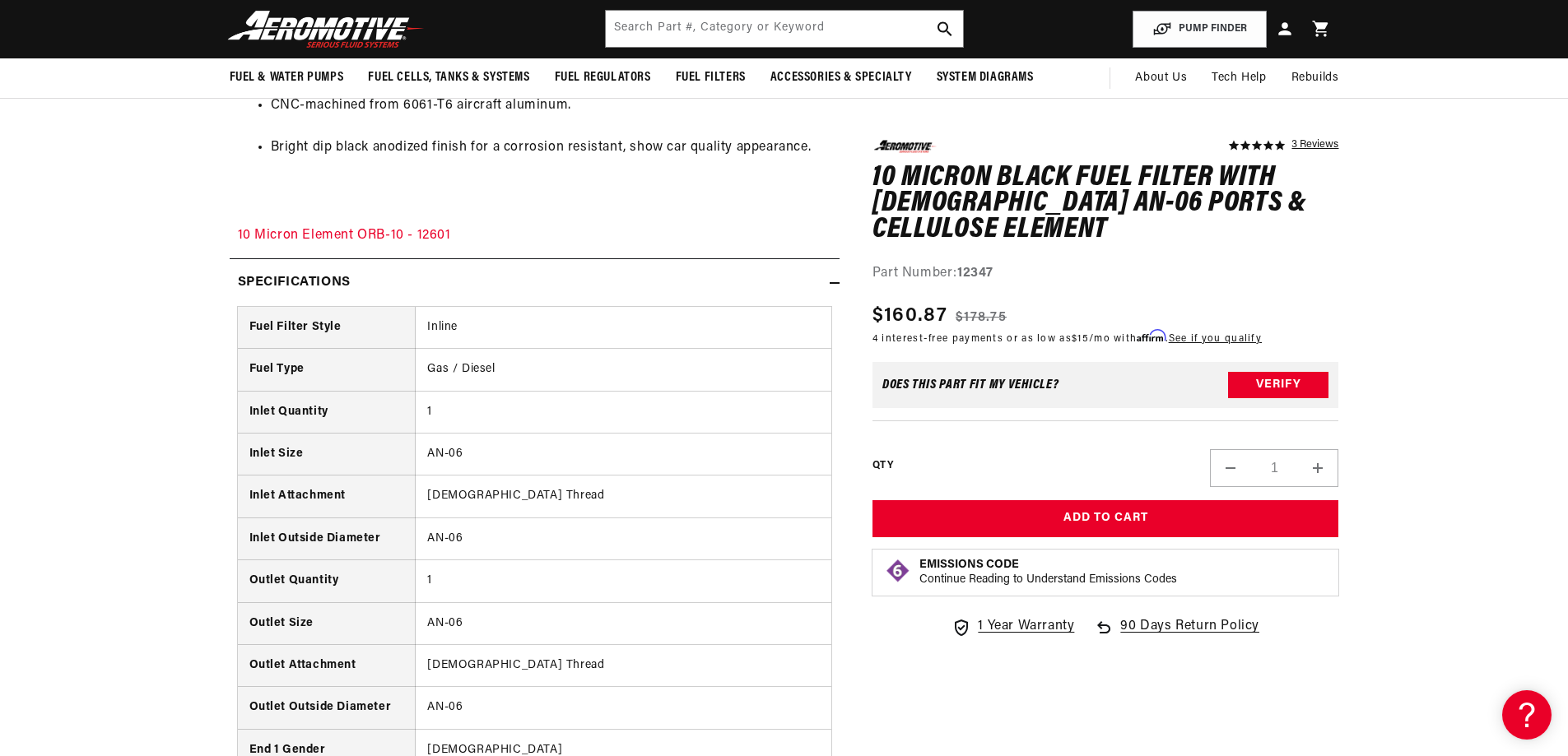
click at [356, 288] on div "Specifications" at bounding box center [530, 283] width 600 height 21
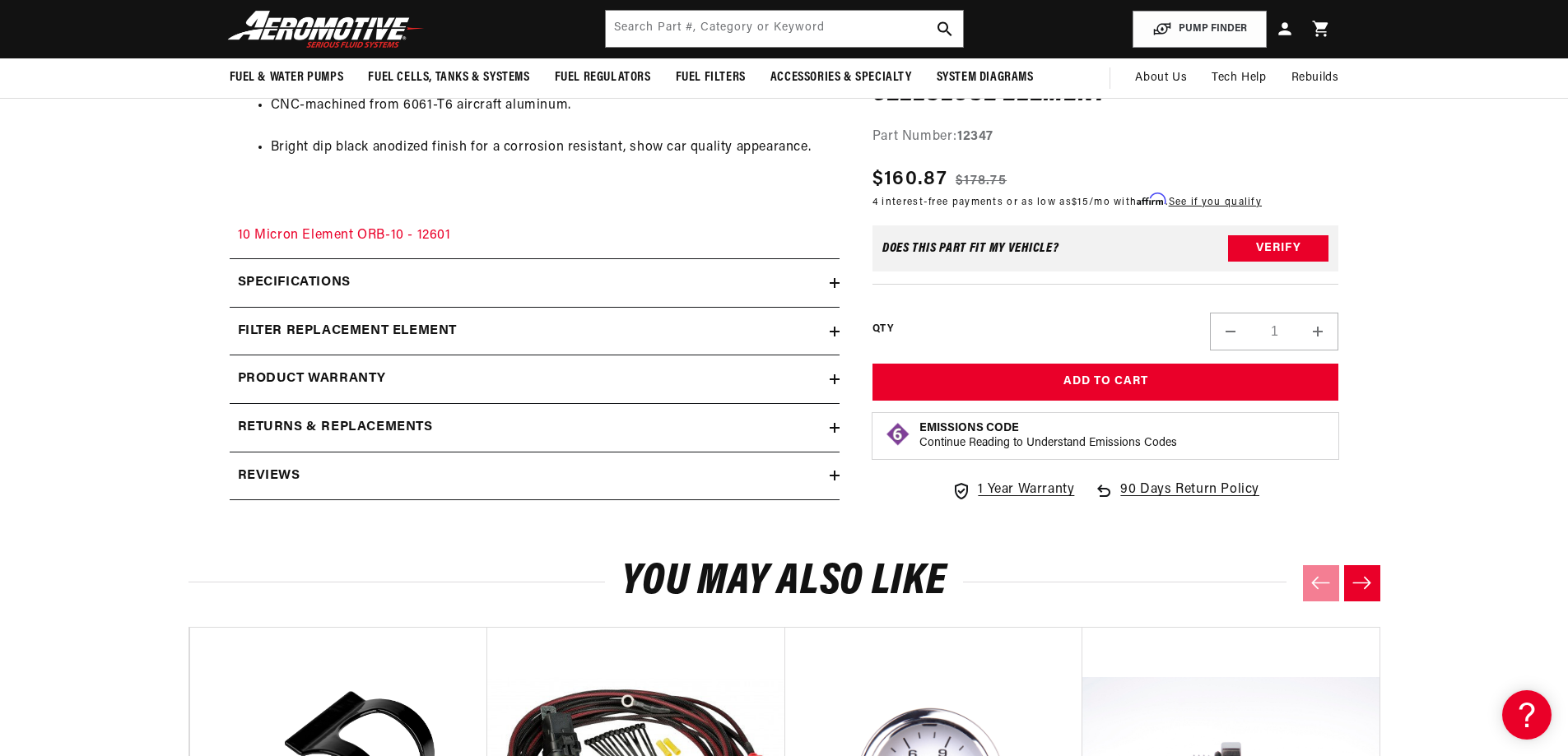
click at [402, 330] on h2 "filter replacement element" at bounding box center [347, 331] width 220 height 21
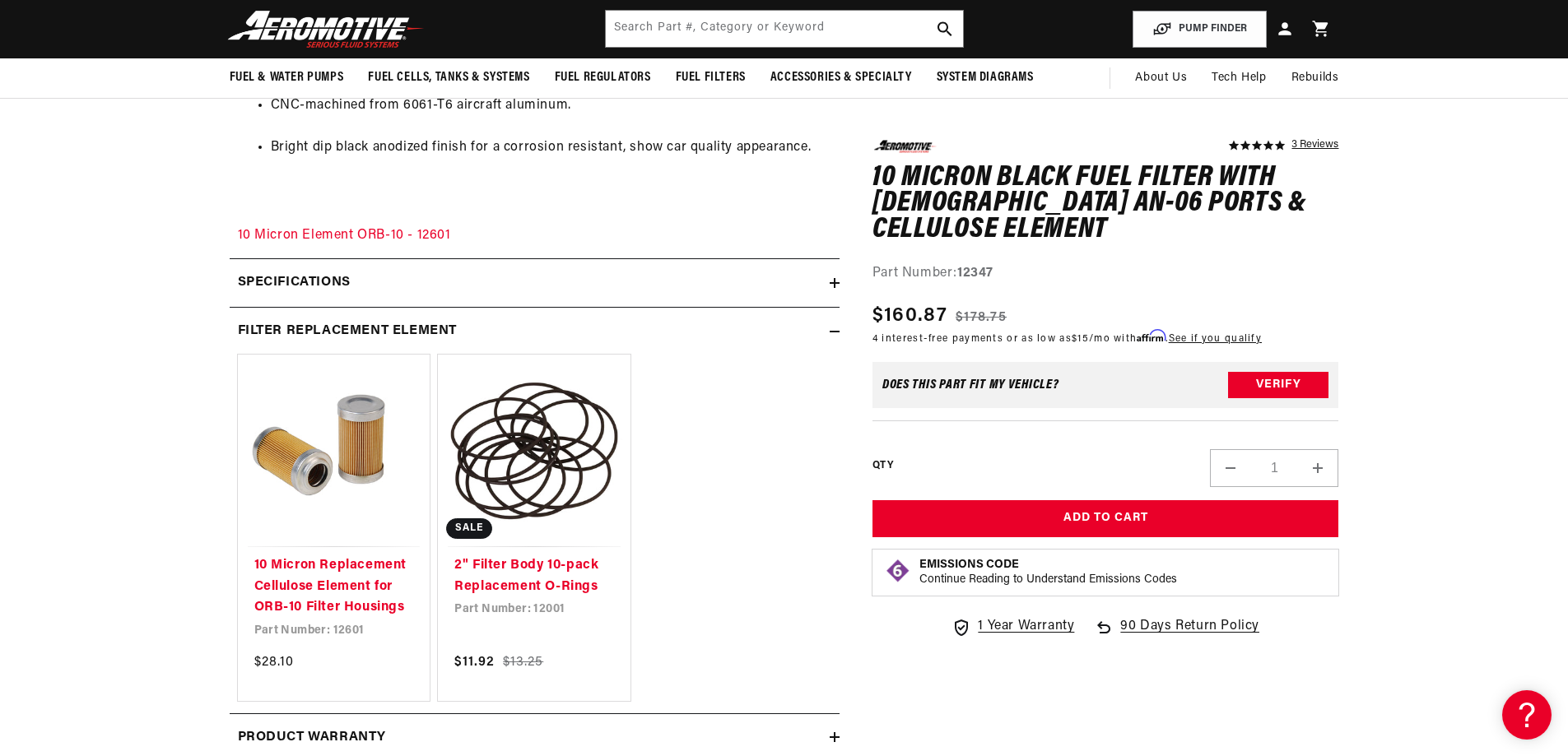
scroll to position [0, 1867]
click at [399, 329] on h2 "filter replacement element" at bounding box center [347, 331] width 220 height 21
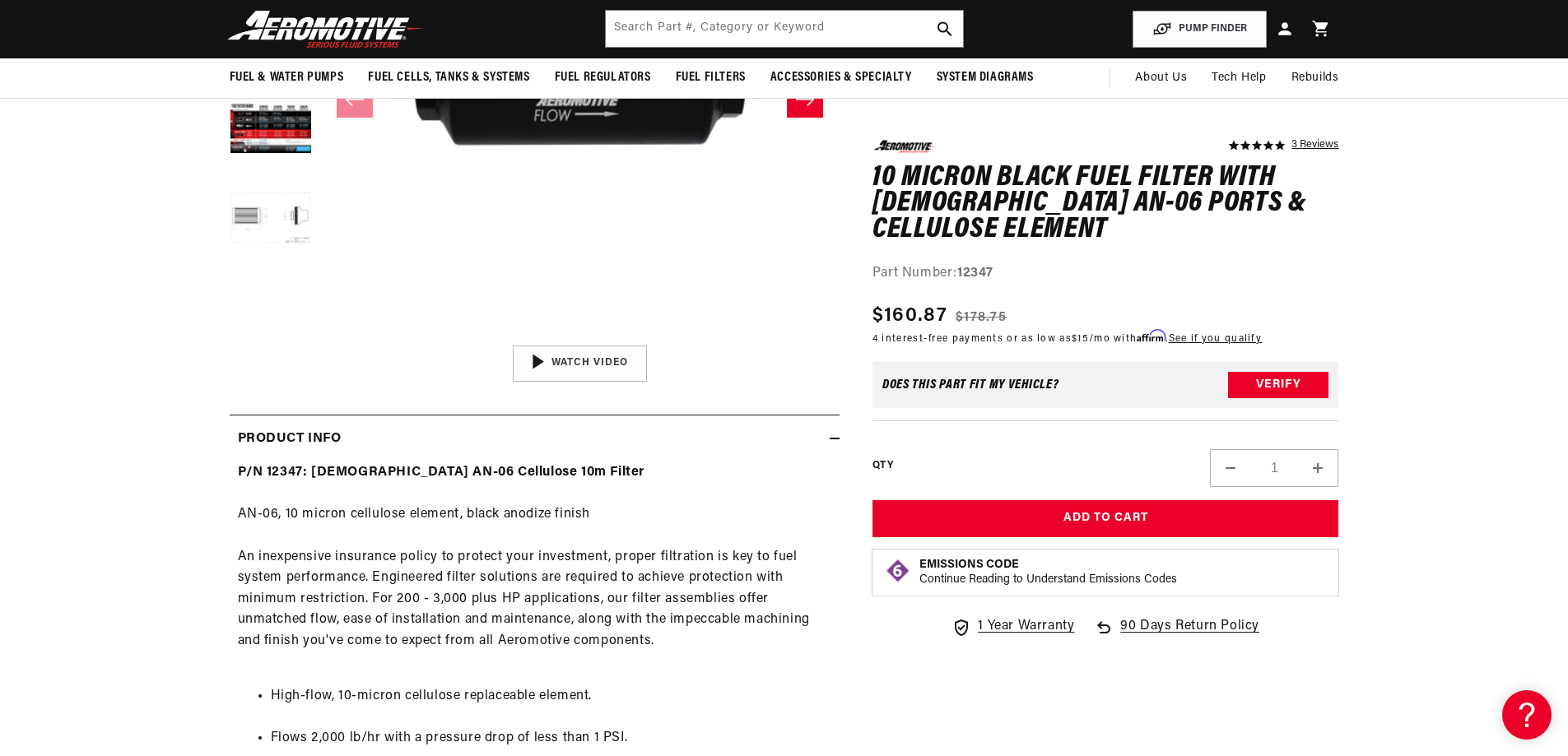
scroll to position [0, 0]
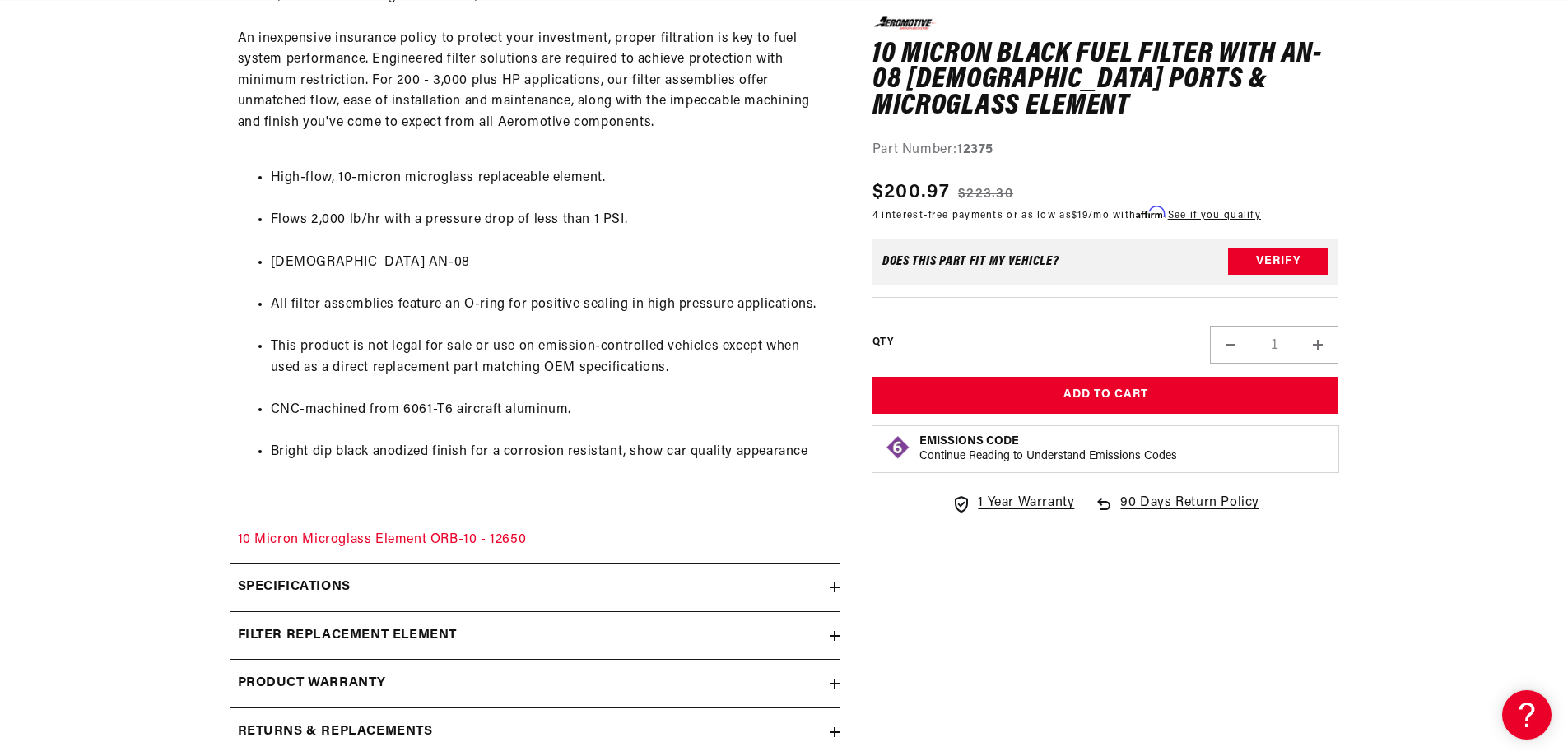
scroll to position [1235, 0]
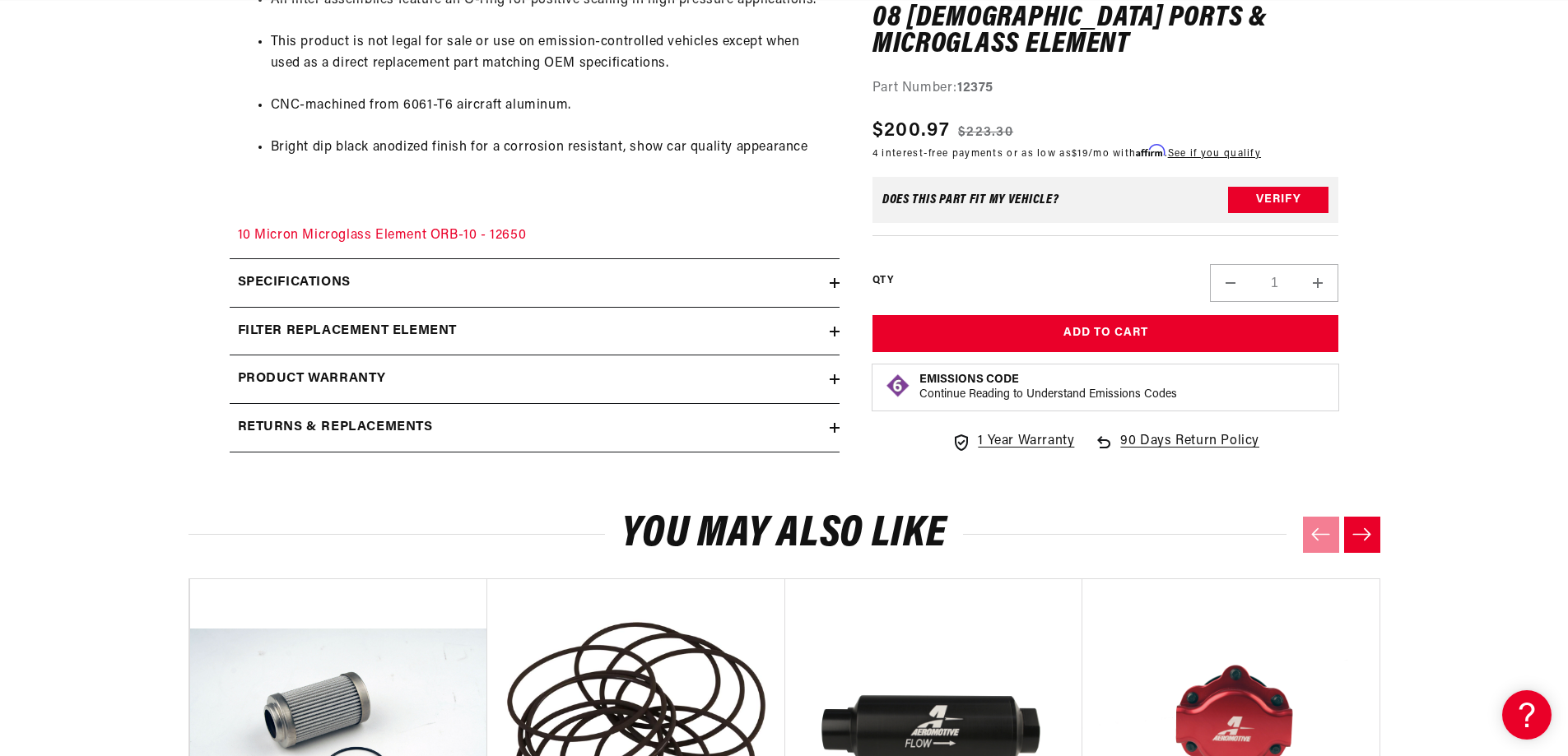
click at [350, 325] on h2 "filter replacement element" at bounding box center [347, 331] width 220 height 21
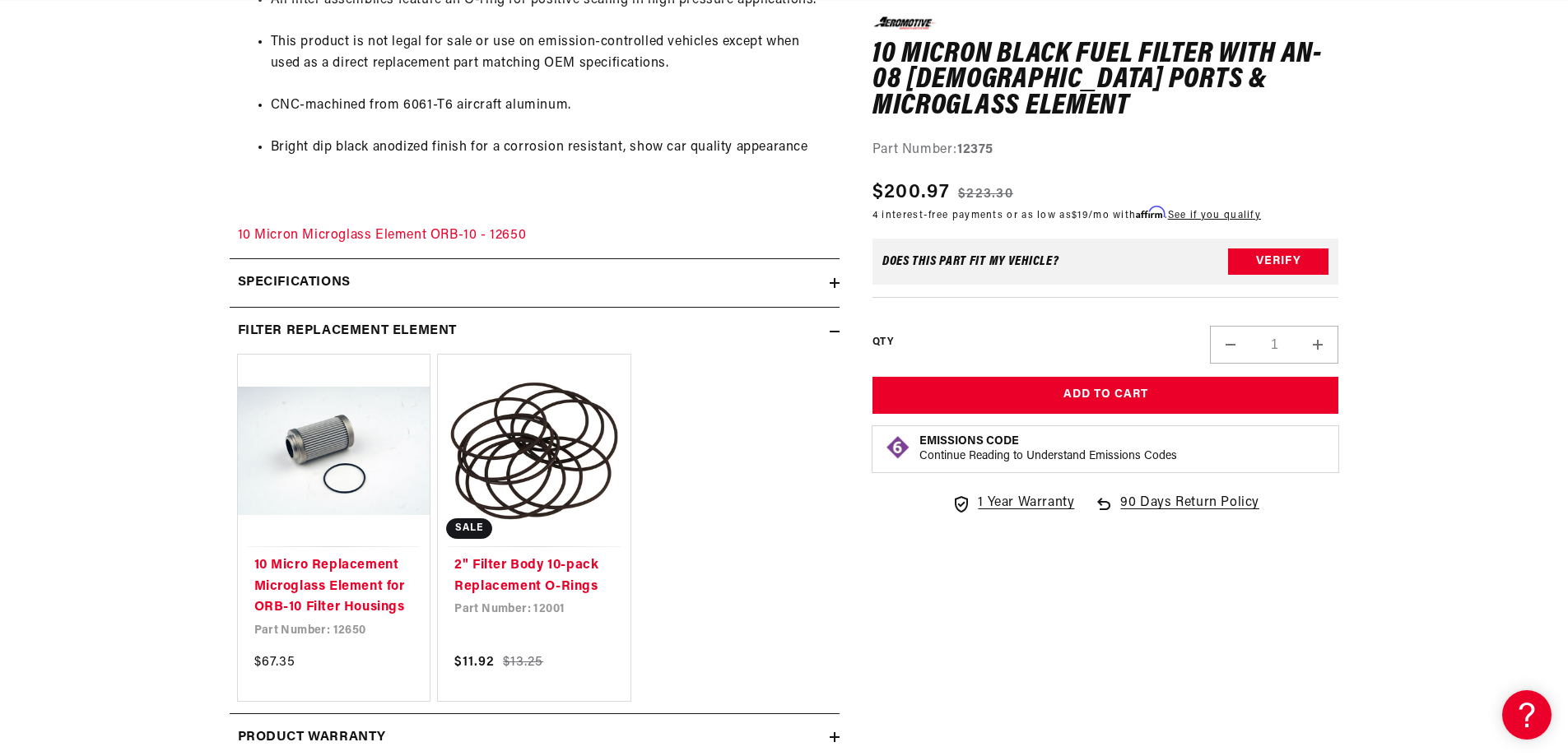
scroll to position [0, 933]
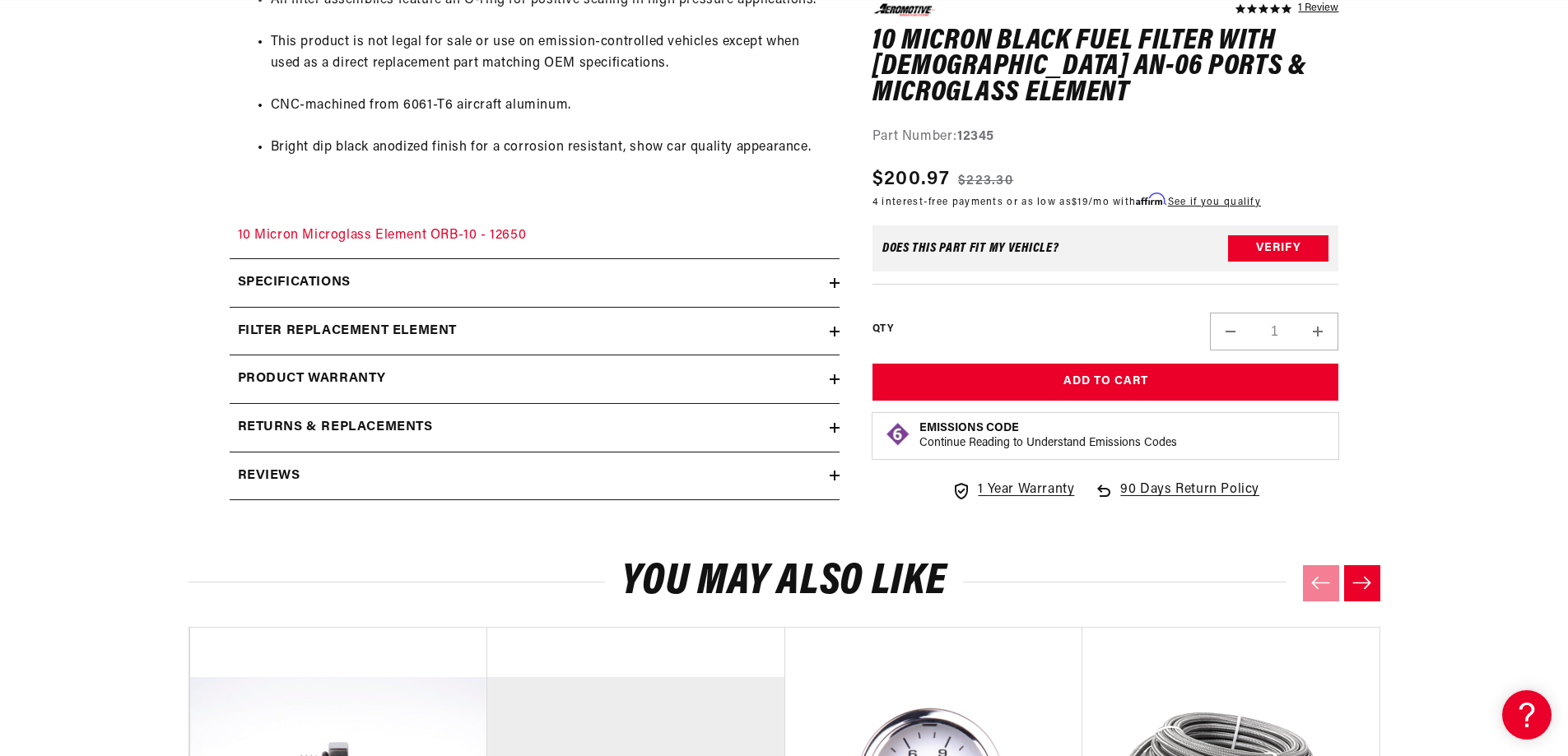
scroll to position [0, 933]
click at [335, 285] on h2 "Specifications" at bounding box center [294, 283] width 113 height 21
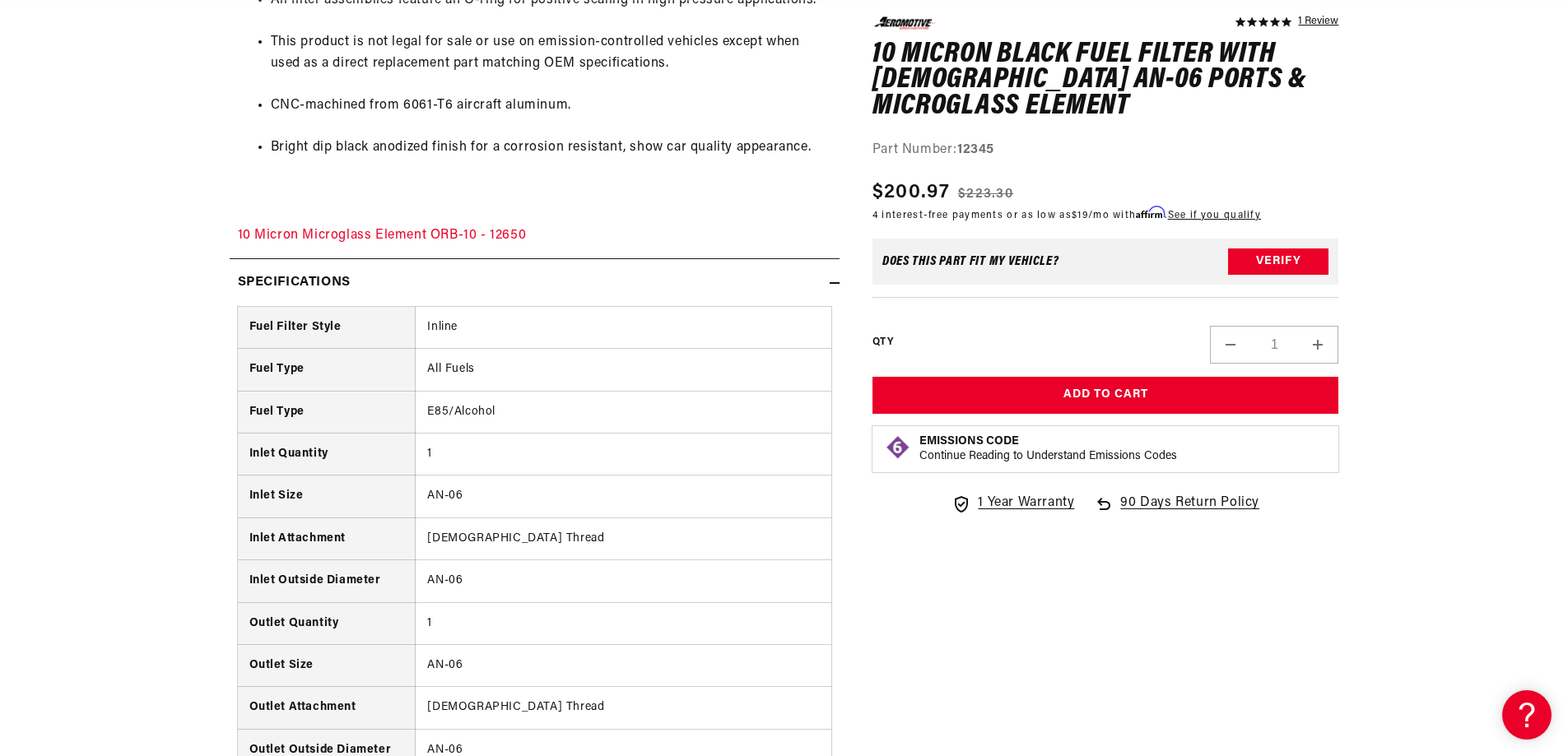
click at [335, 285] on h2 "Specifications" at bounding box center [294, 283] width 113 height 21
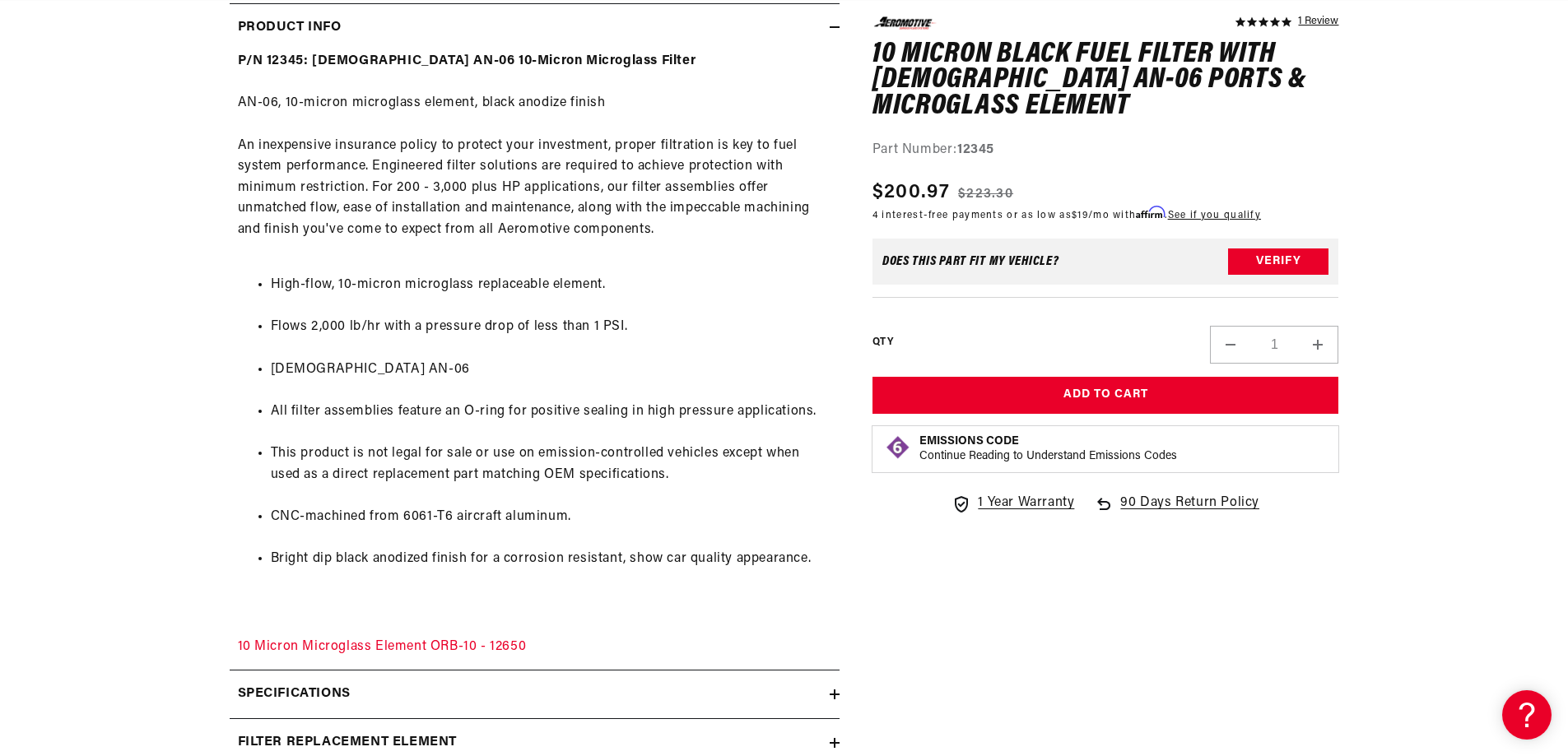
scroll to position [0, 0]
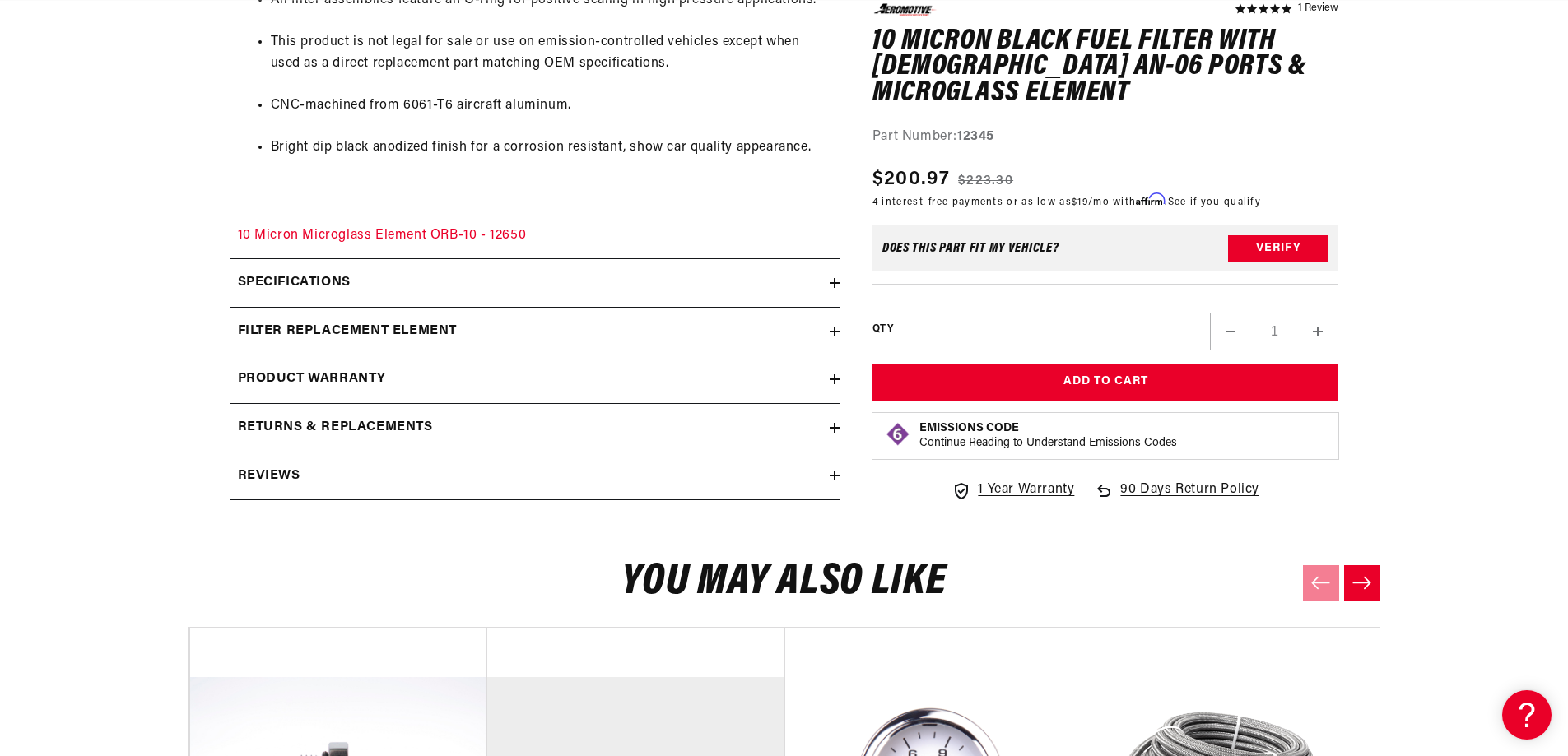
click at [335, 276] on h2 "Specifications" at bounding box center [294, 283] width 113 height 21
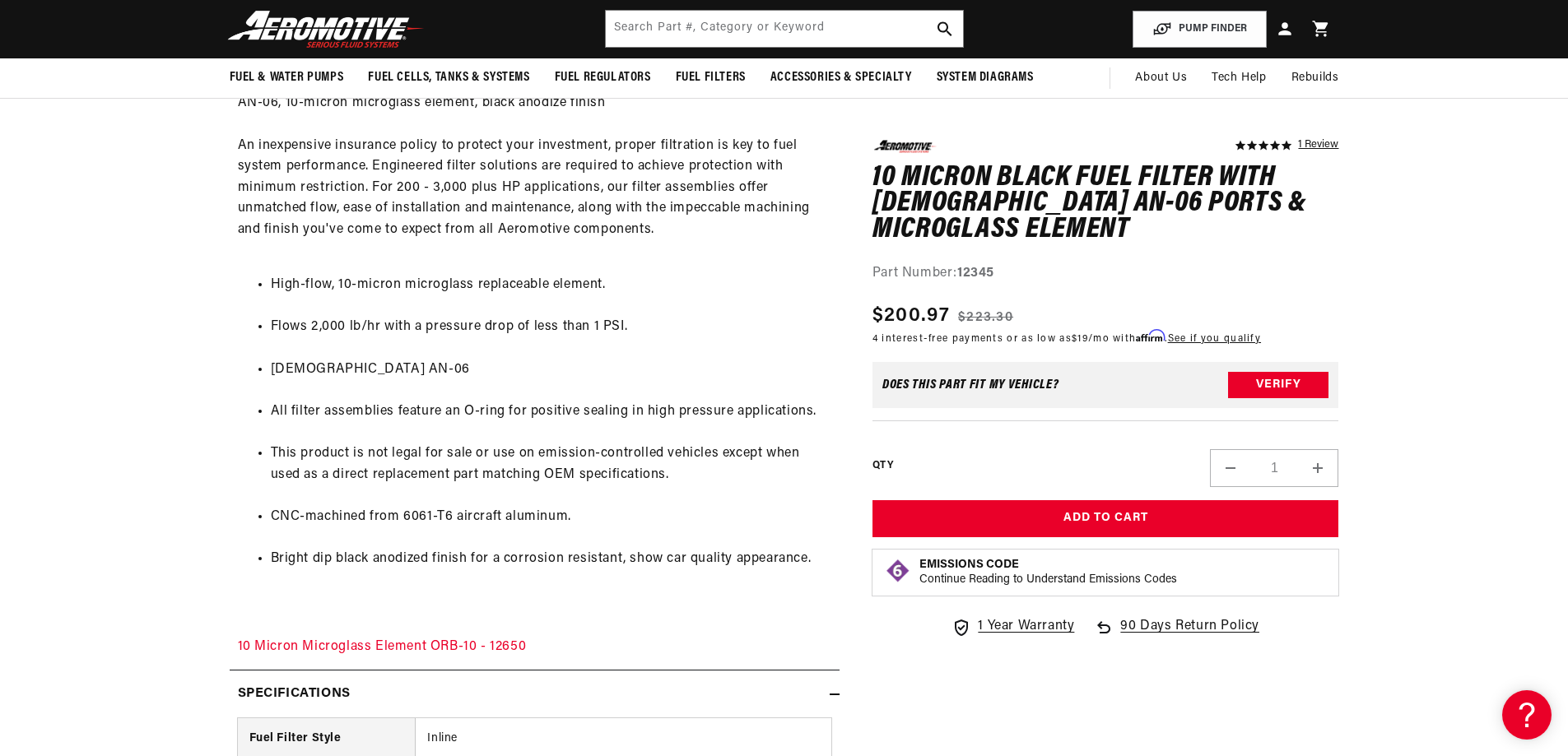
scroll to position [1235, 0]
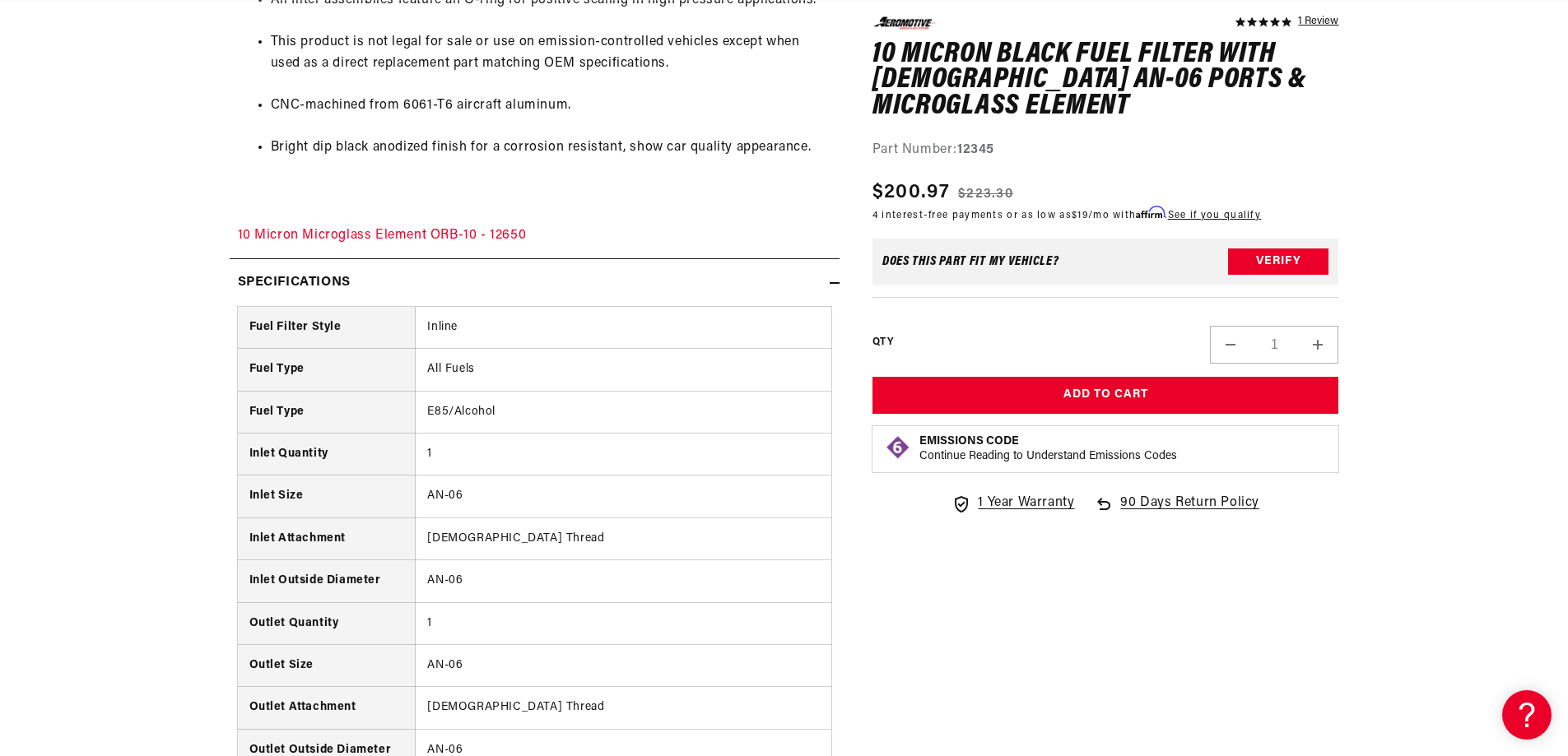
click at [347, 282] on h2 "Specifications" at bounding box center [294, 283] width 113 height 21
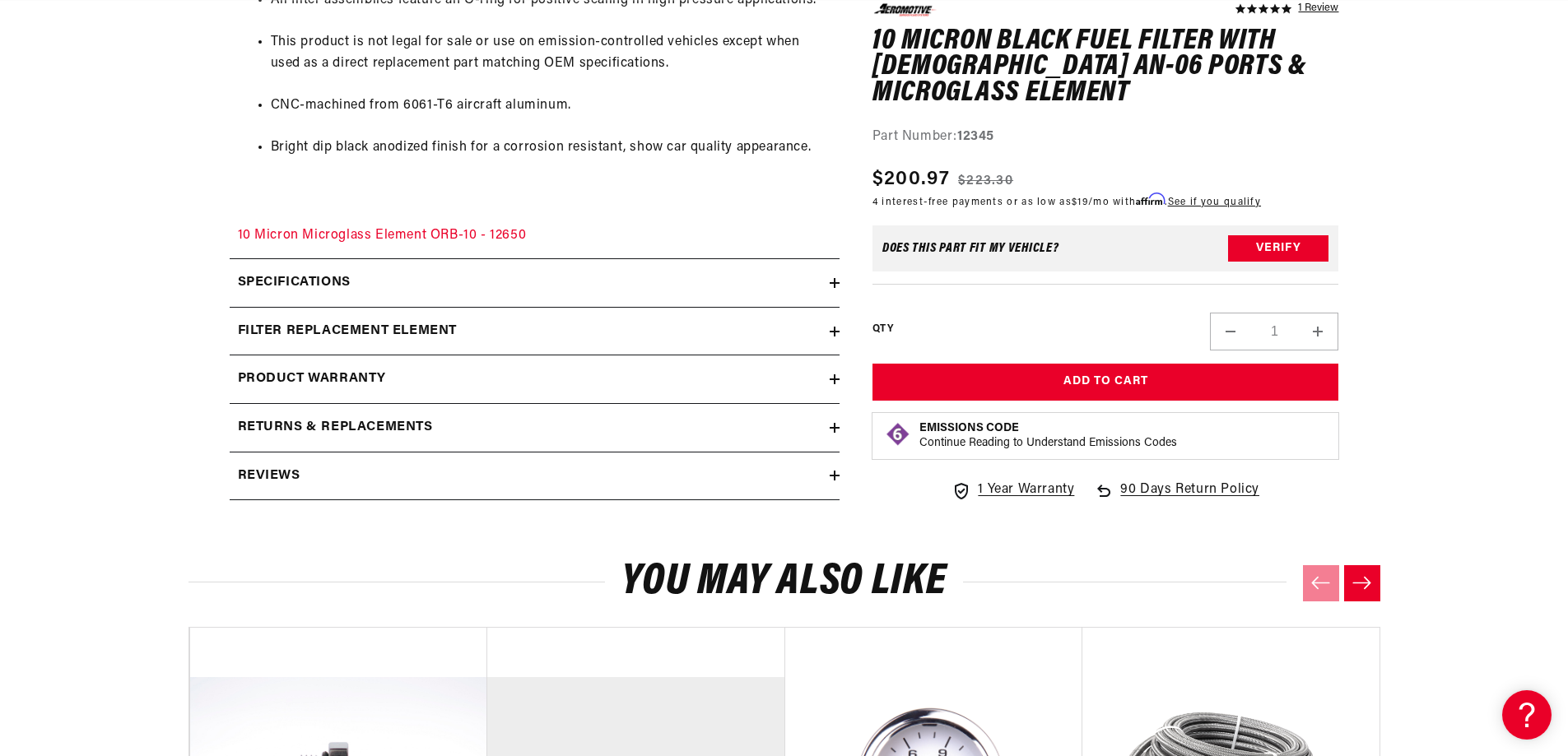
scroll to position [0, 1867]
click at [366, 325] on h2 "filter replacement element" at bounding box center [347, 331] width 220 height 21
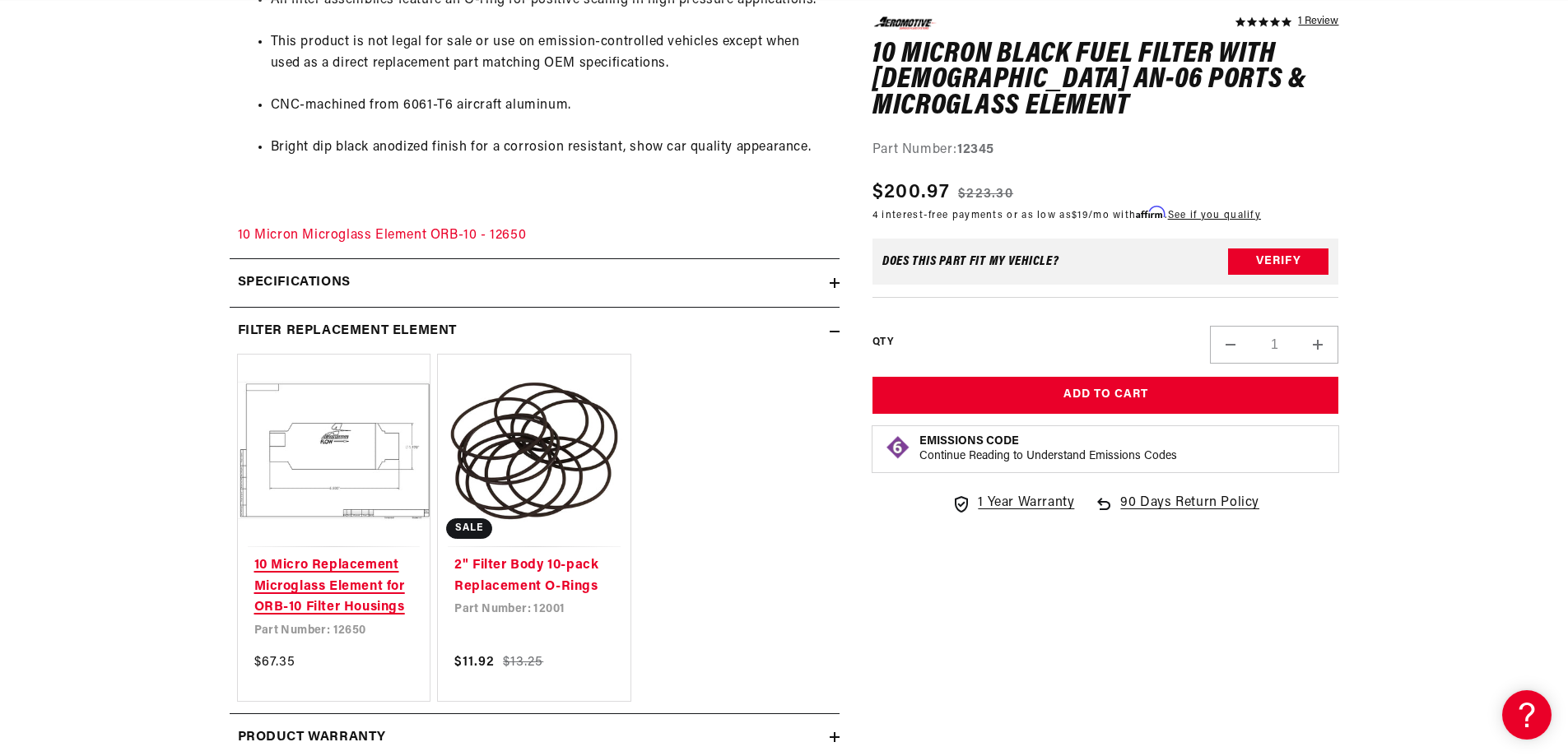
click at [318, 609] on link "10 Micro Replacement Microglass Element for ORB-10 Filter Housings" at bounding box center [334, 587] width 160 height 63
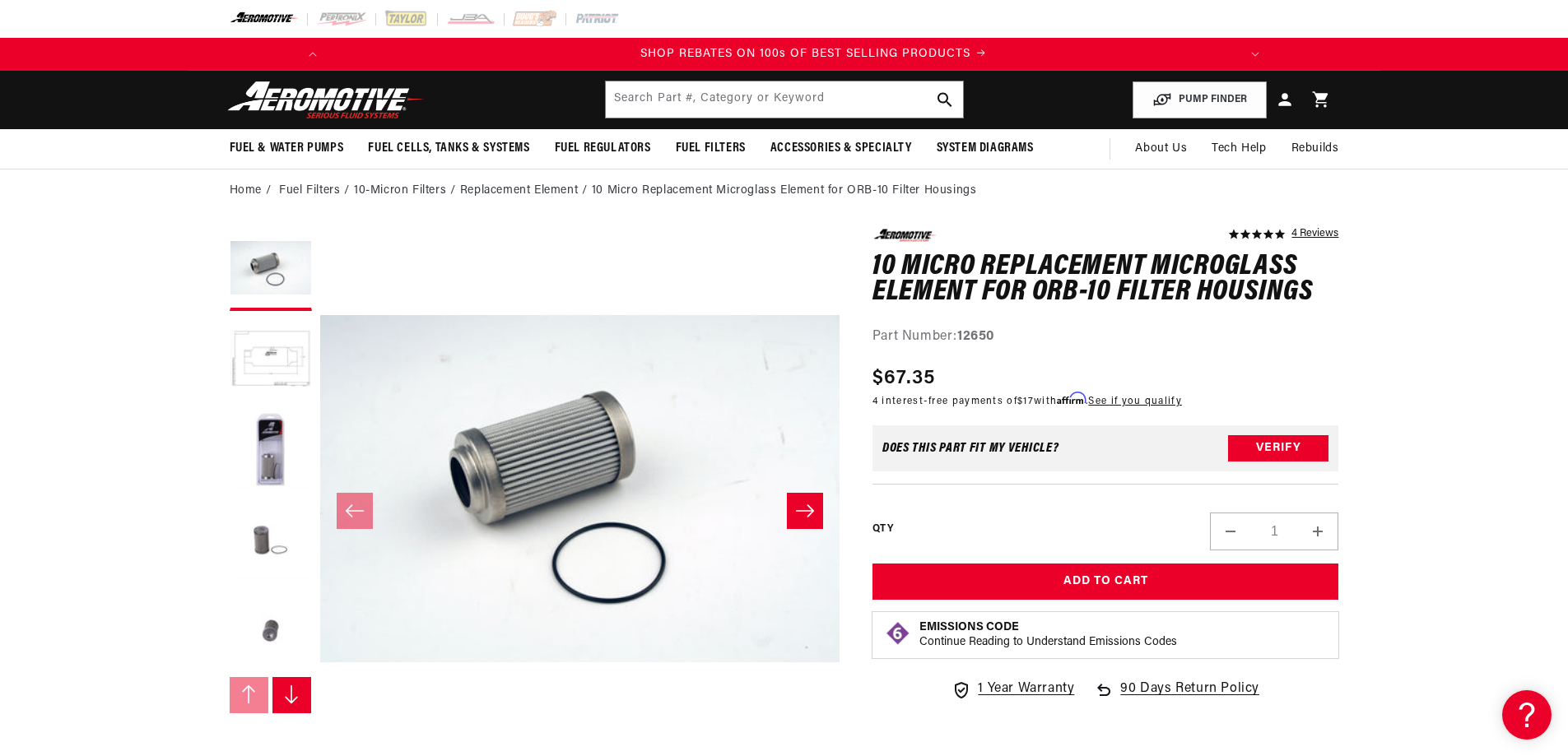
scroll to position [0, 933]
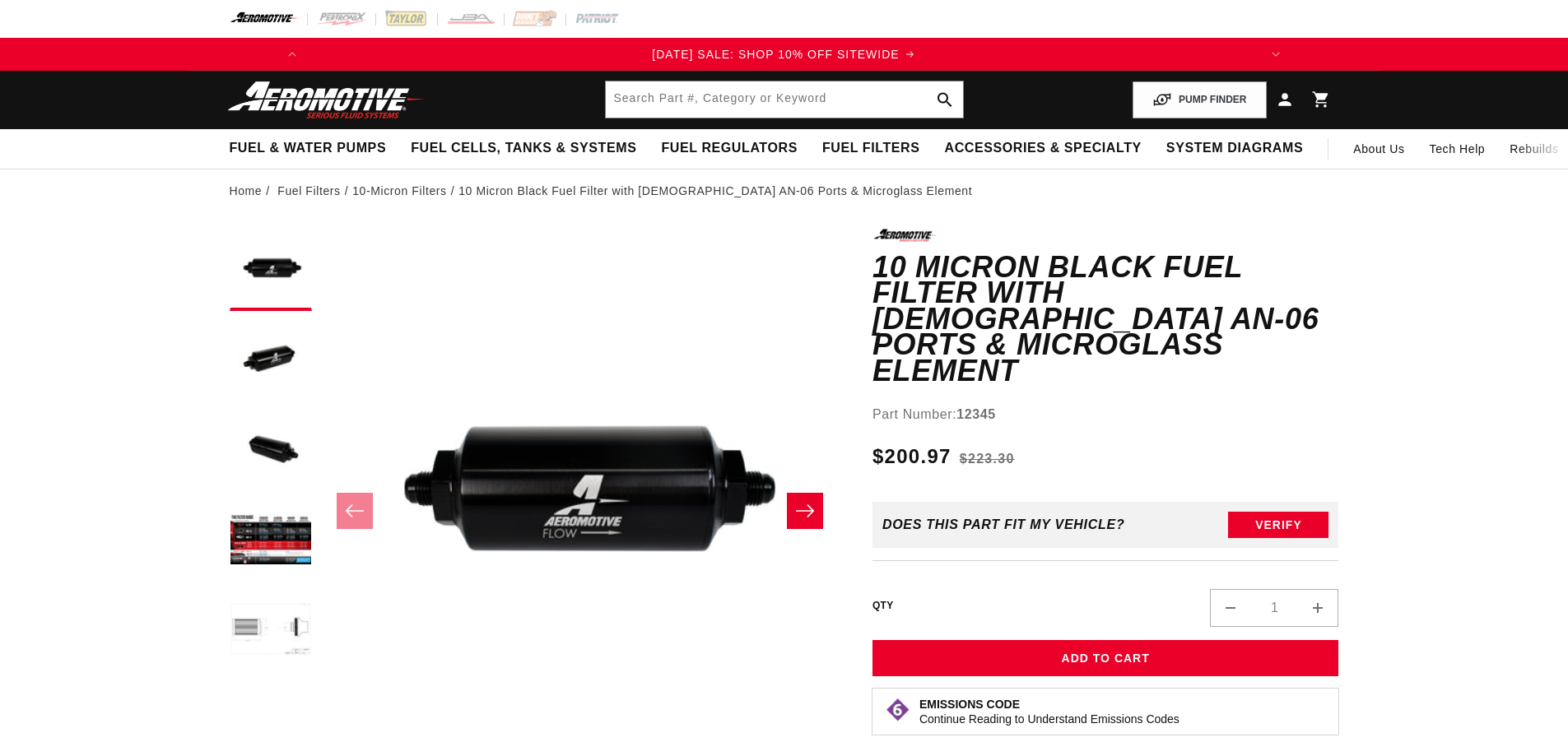
scroll to position [1235, 0]
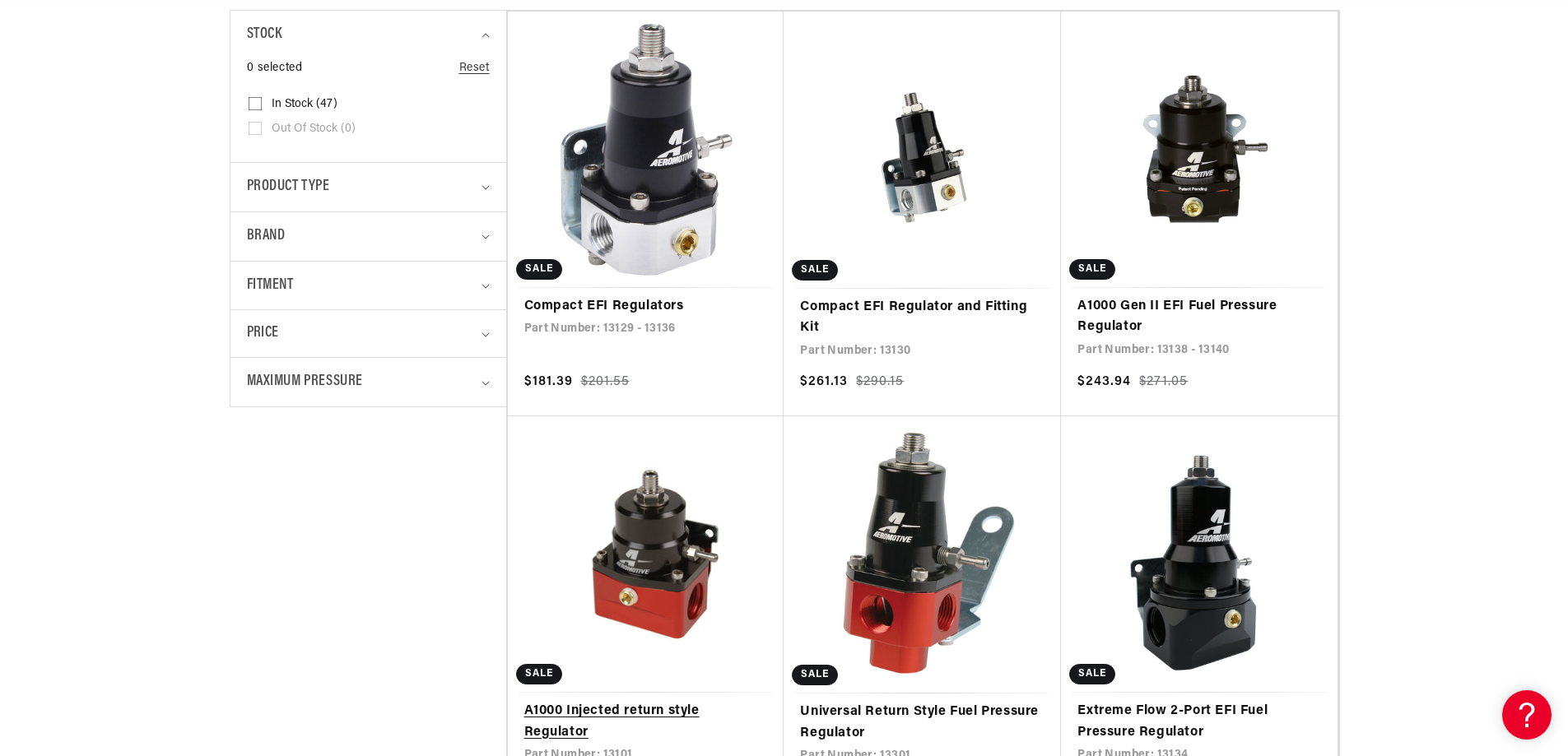
scroll to position [0, 933]
click at [676, 701] on link "A1000 Injected return style Regulator" at bounding box center [646, 722] width 244 height 42
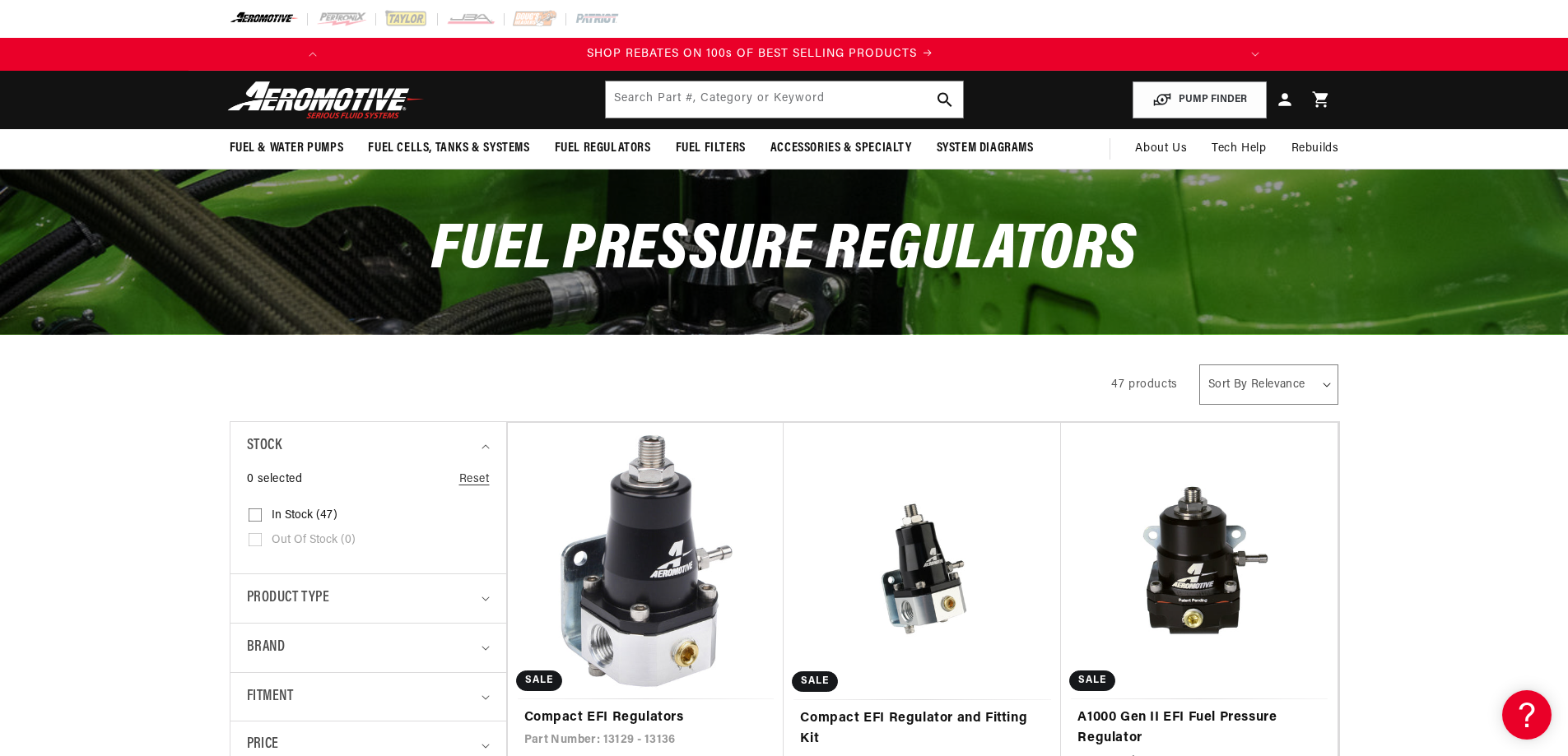
scroll to position [412, 0]
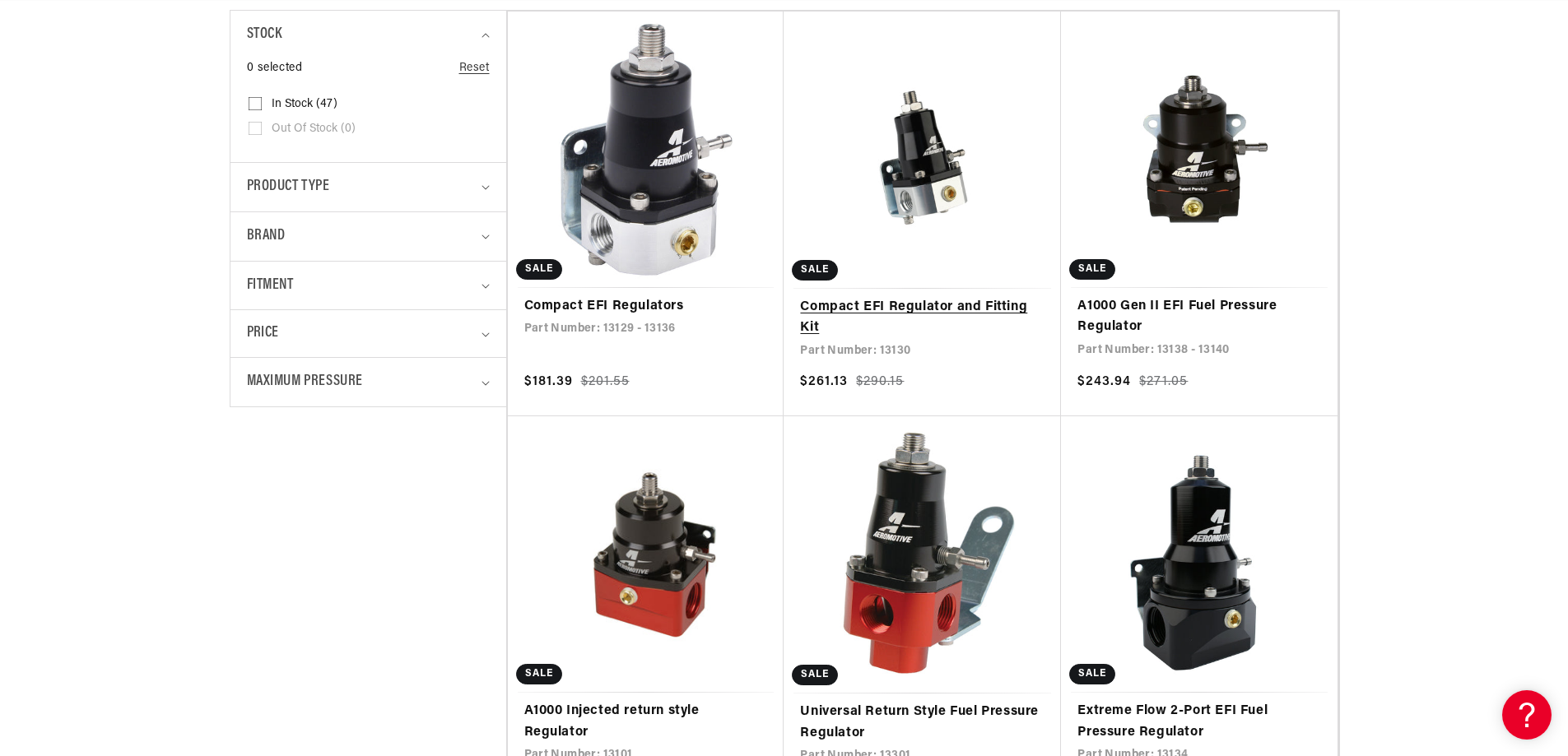
click at [831, 314] on link "Compact EFI Regulator and Fitting Kit" at bounding box center [922, 317] width 245 height 42
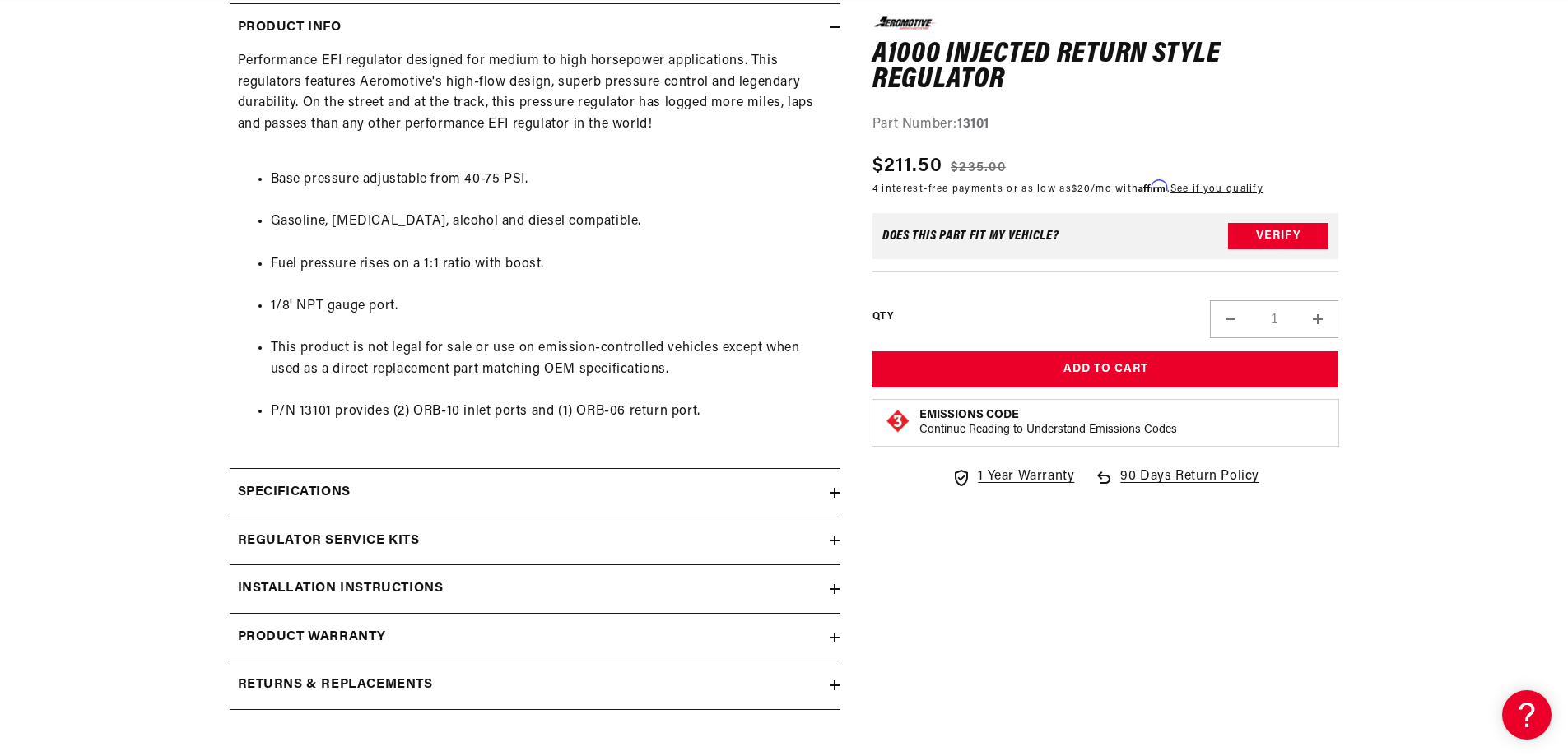
scroll to position [0, 933]
click at [279, 500] on h2 "Specifications" at bounding box center [294, 493] width 113 height 21
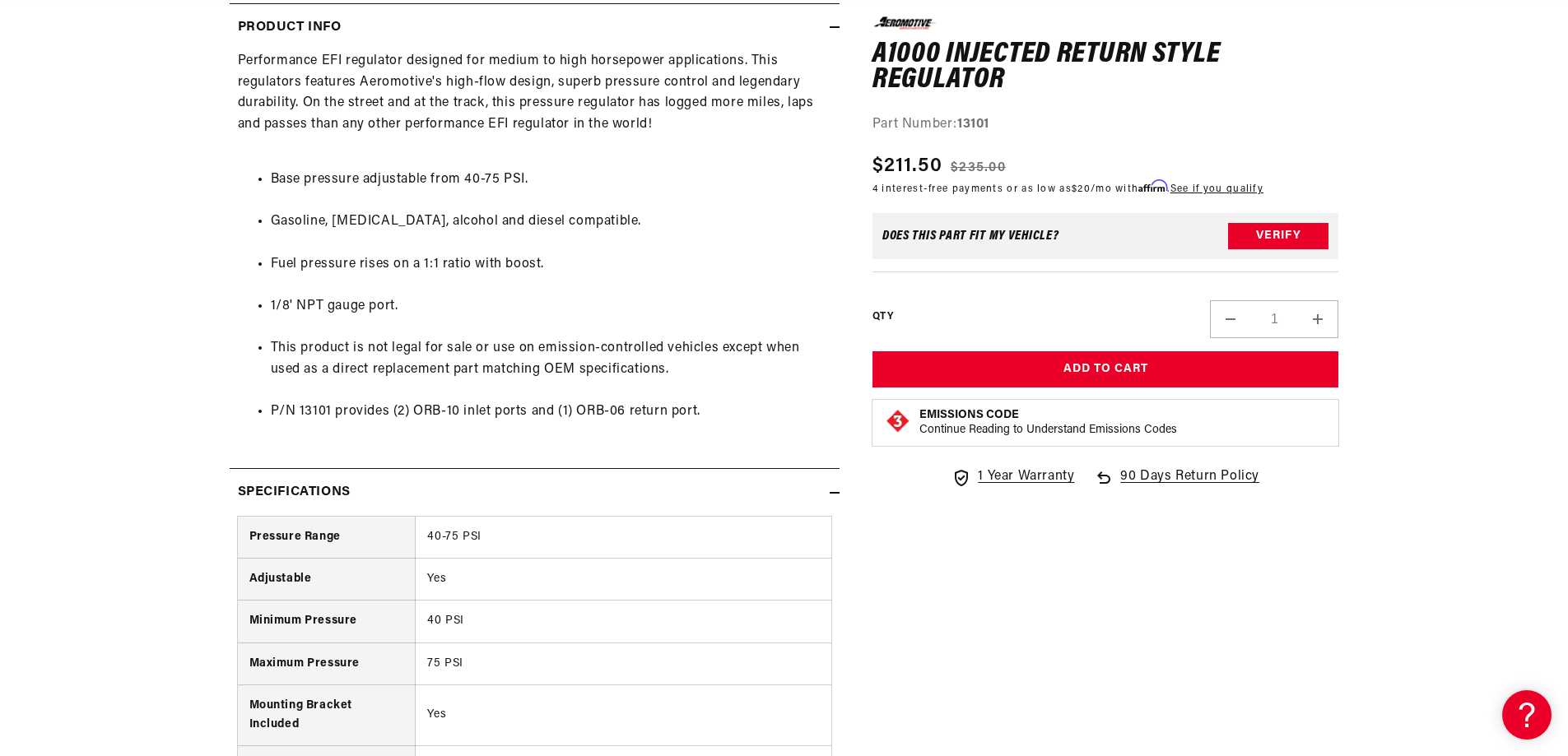
click at [280, 486] on h2 "Specifications" at bounding box center [294, 493] width 113 height 21
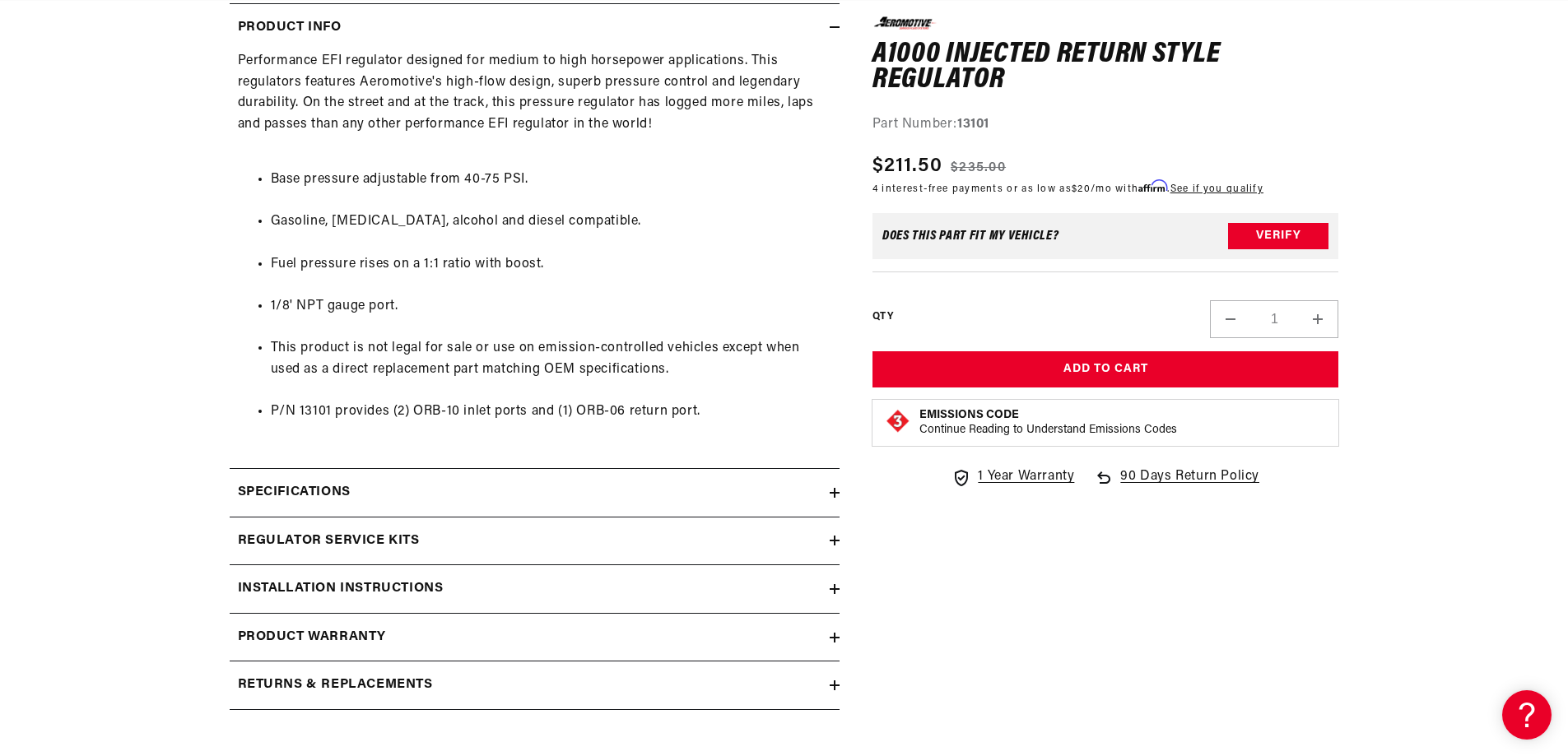
click at [290, 537] on h2 "Regulator Service Kits" at bounding box center [328, 541] width 182 height 21
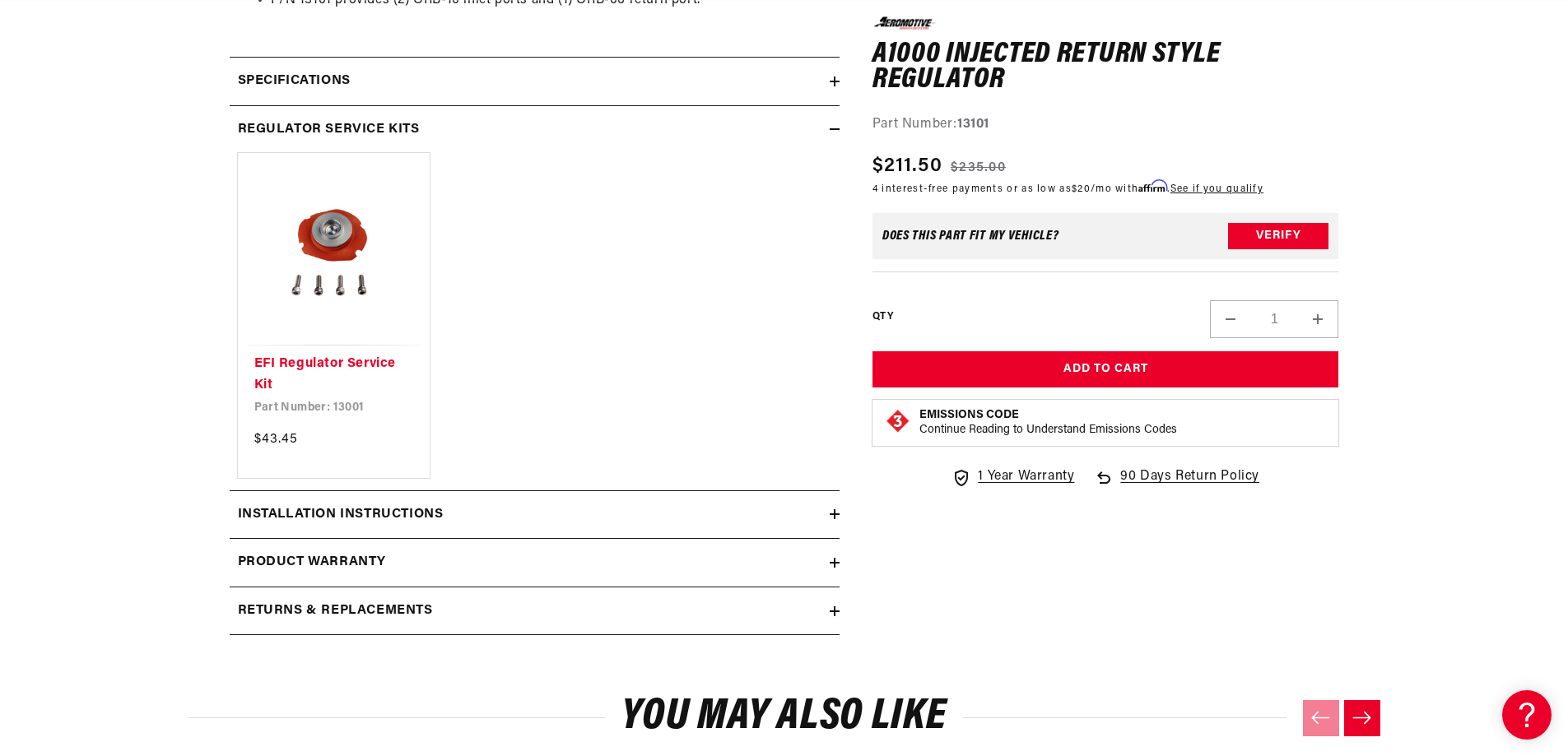
scroll to position [0, 1867]
click at [335, 123] on h2 "Regulator Service Kits" at bounding box center [328, 130] width 182 height 21
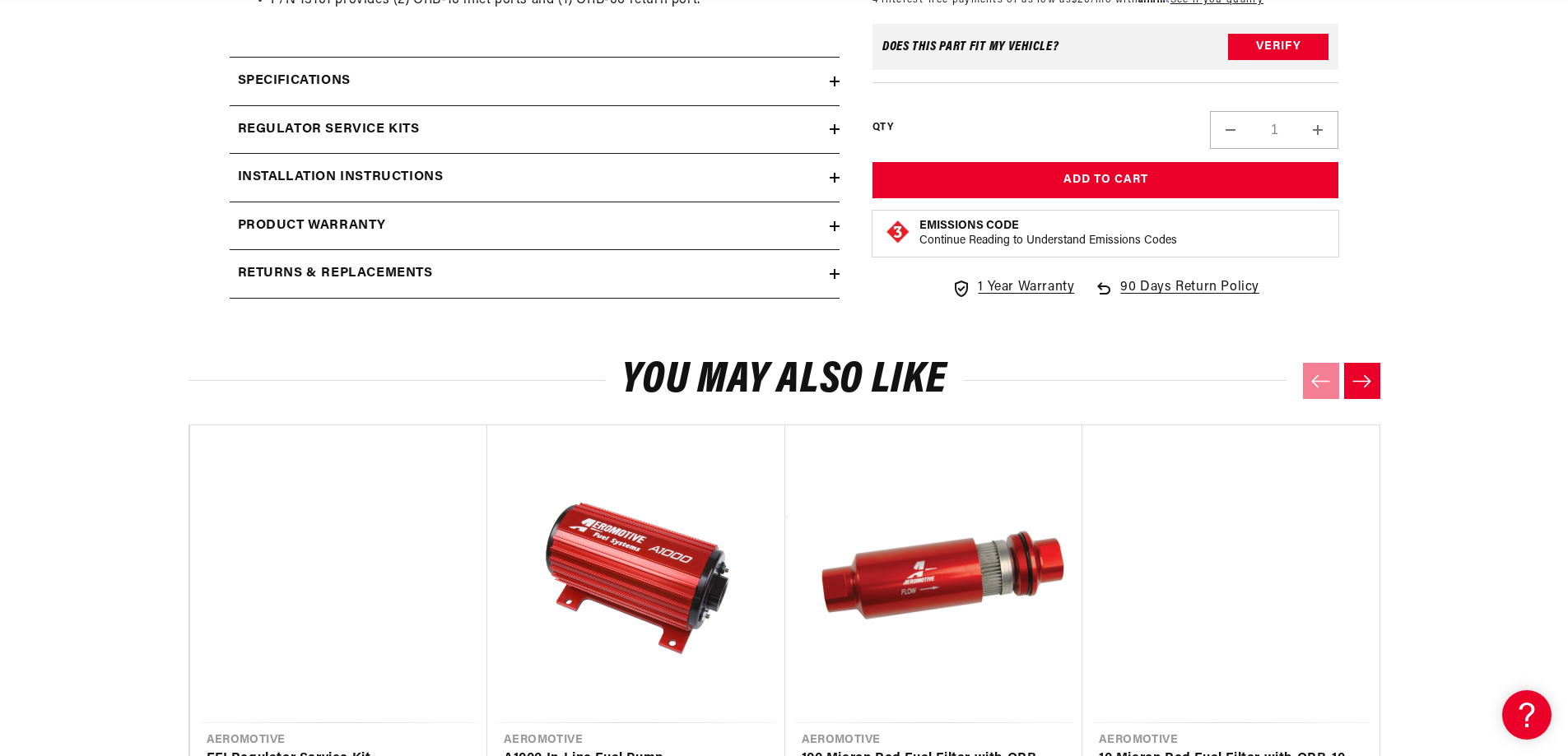
scroll to position [0, 1763]
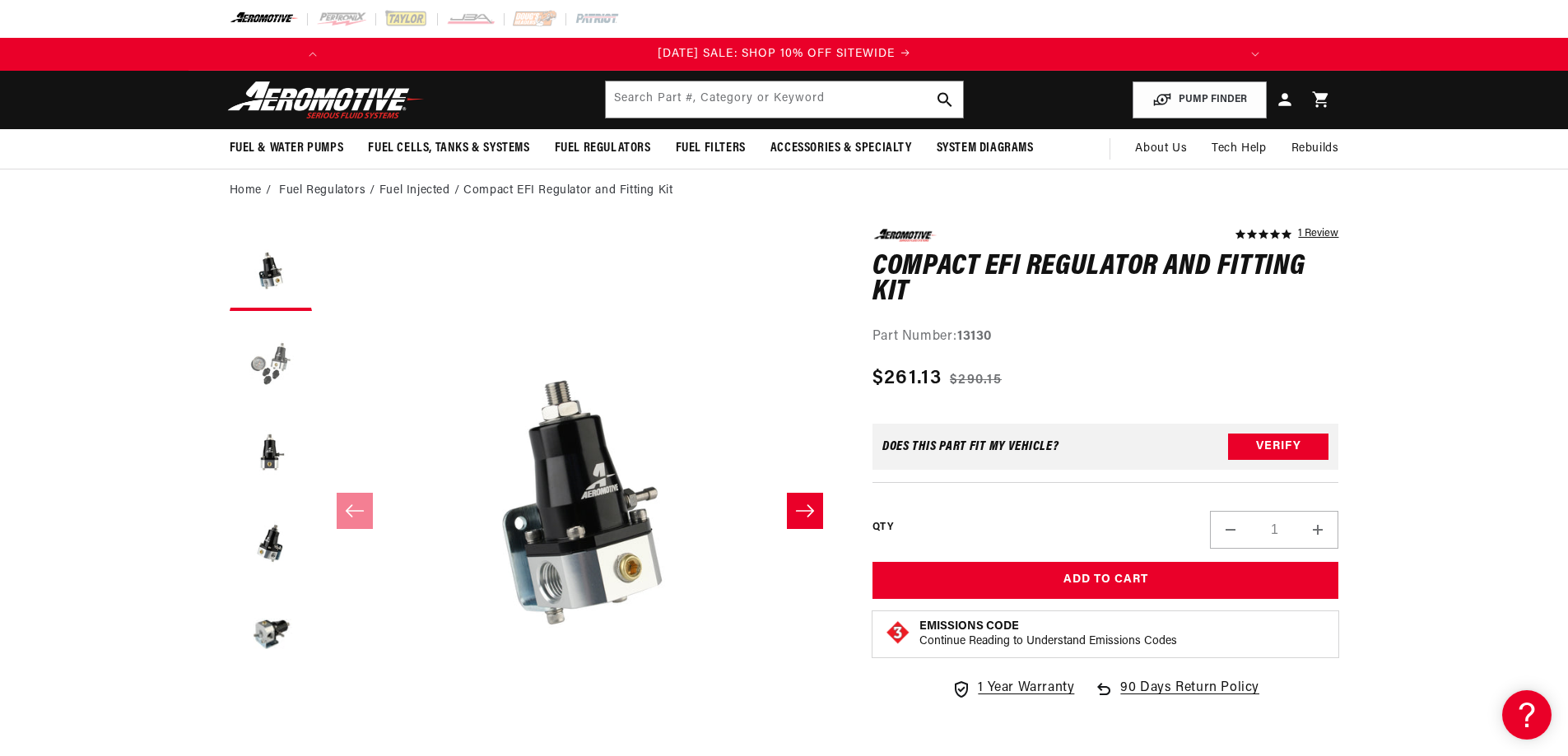
click at [274, 353] on button "Load image 2 in gallery view" at bounding box center [271, 360] width 83 height 83
